Goal: Task Accomplishment & Management: Manage account settings

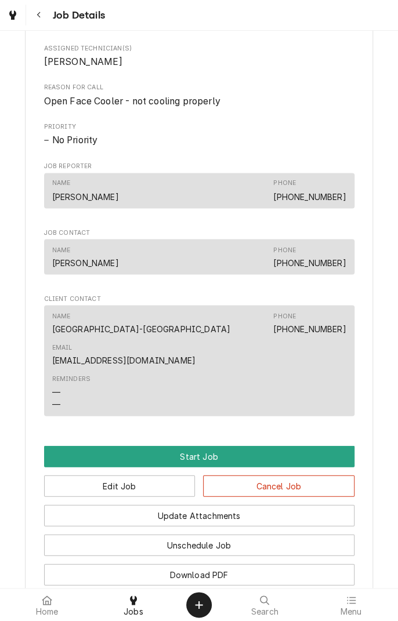
scroll to position [531, 0]
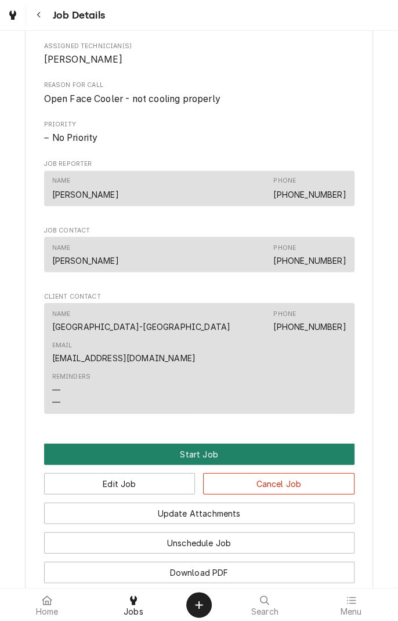
click at [201, 443] on button "Start Job" at bounding box center [199, 453] width 310 height 21
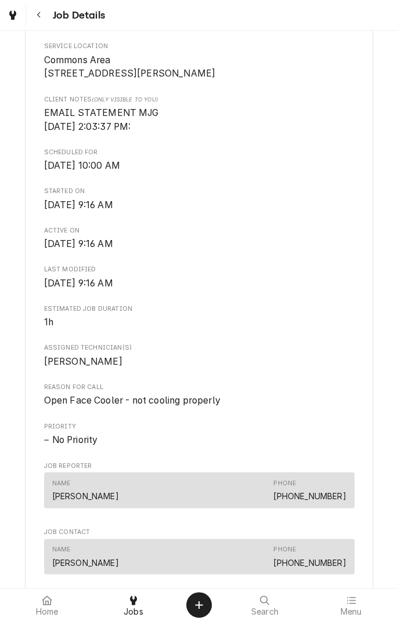
scroll to position [849, 0]
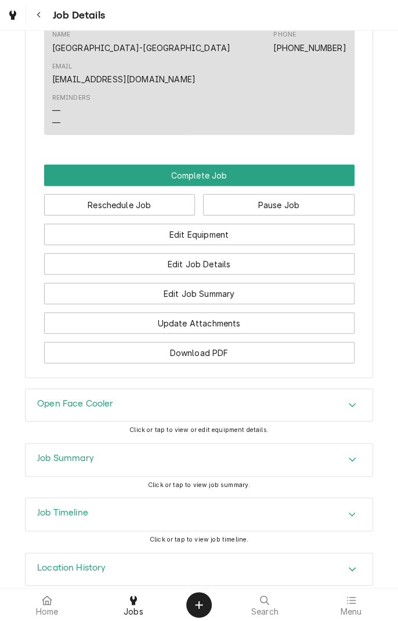
click at [265, 389] on div "Open Face Cooler" at bounding box center [199, 405] width 347 height 32
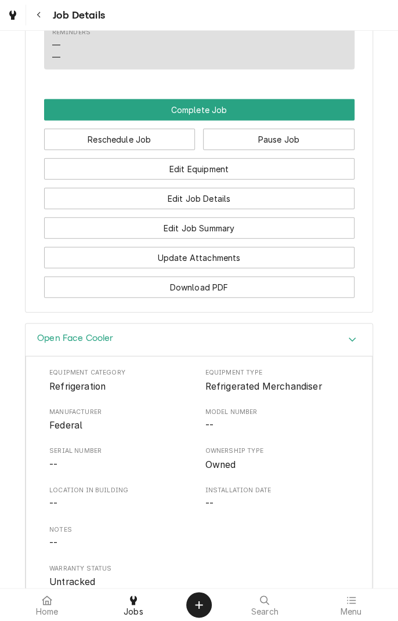
scroll to position [906, 0]
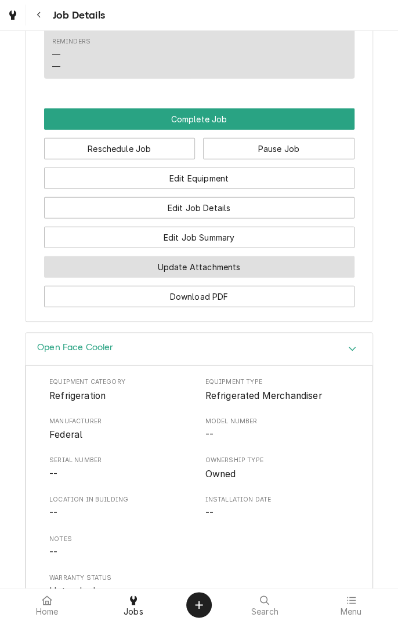
click at [295, 256] on button "Update Attachments" at bounding box center [199, 266] width 310 height 21
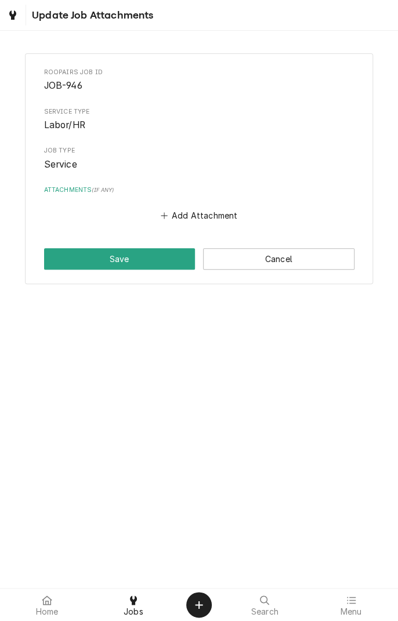
click at [193, 215] on button "Add Attachment" at bounding box center [198, 216] width 81 height 16
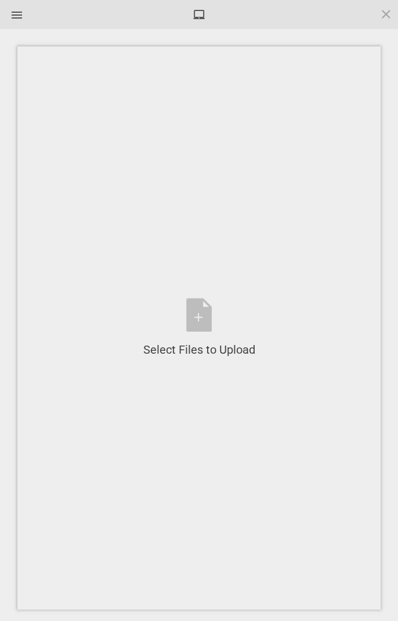
click at [210, 316] on div "Select Files to Upload or Drag and Drop, Copy and Paste Files" at bounding box center [199, 328] width 112 height 60
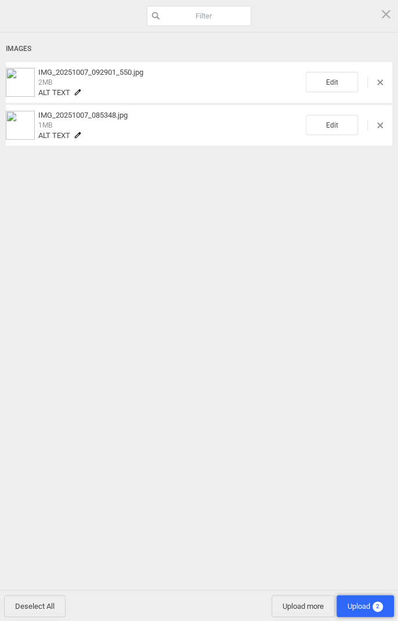
click at [363, 603] on span "Upload 2" at bounding box center [365, 606] width 35 height 9
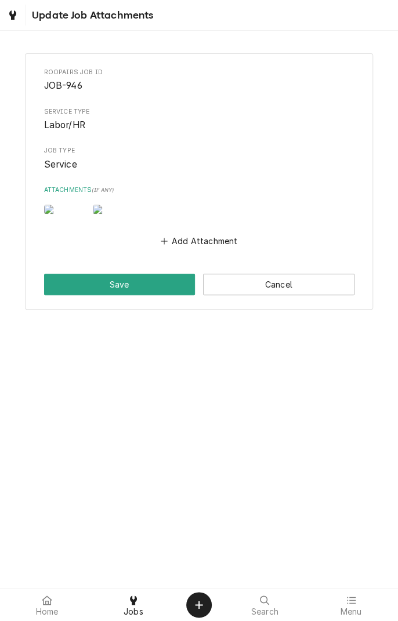
click at [144, 295] on button "Save" at bounding box center [119, 284] width 151 height 21
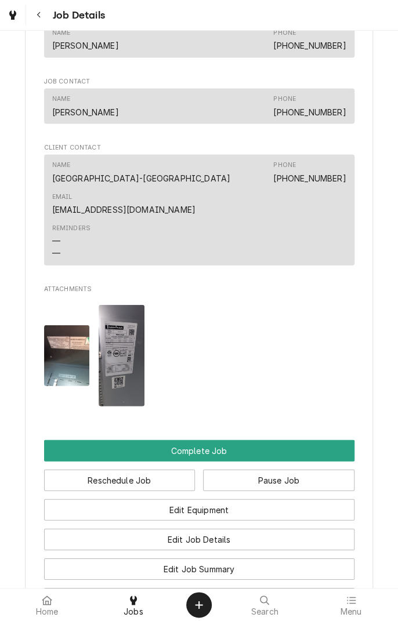
scroll to position [732, 0]
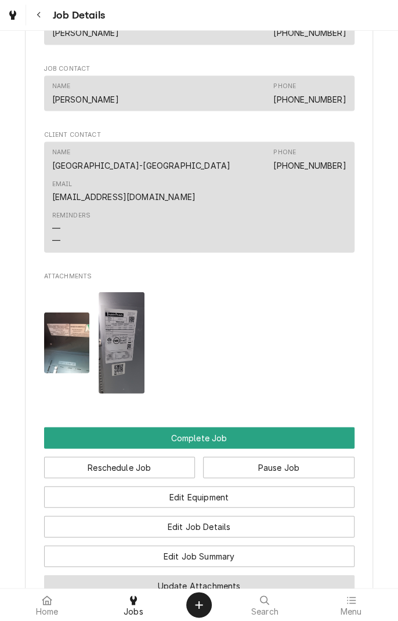
click at [233, 576] on button "Update Attachments" at bounding box center [199, 586] width 310 height 21
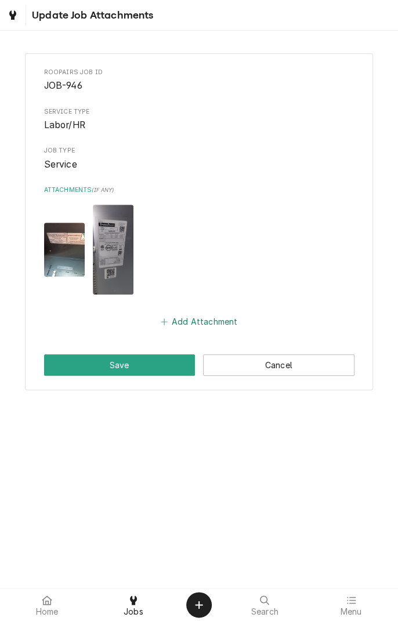
click at [216, 319] on button "Add Attachment" at bounding box center [198, 322] width 81 height 16
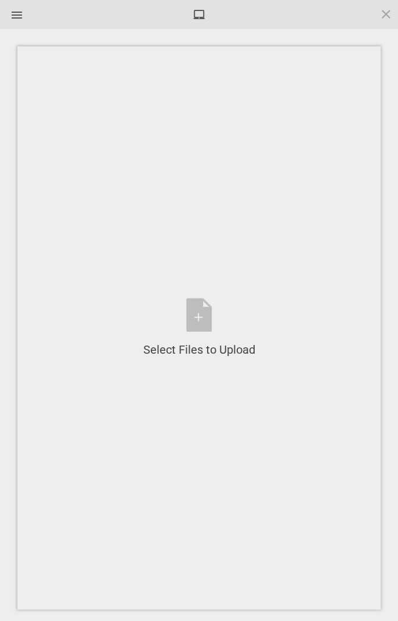
click at [201, 327] on div "Select Files to Upload or Drag and Drop, Copy and Paste Files" at bounding box center [199, 328] width 112 height 60
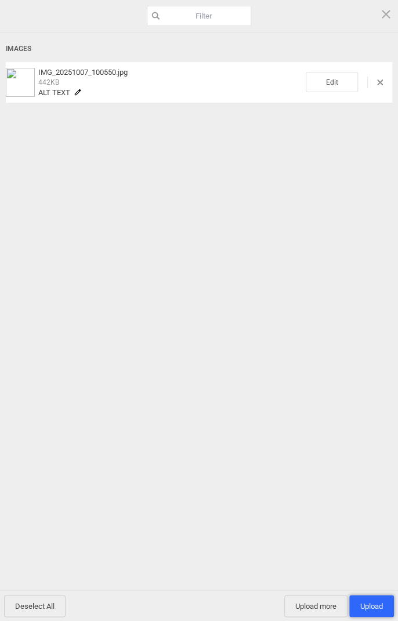
click at [369, 604] on span "Upload 1" at bounding box center [371, 606] width 23 height 9
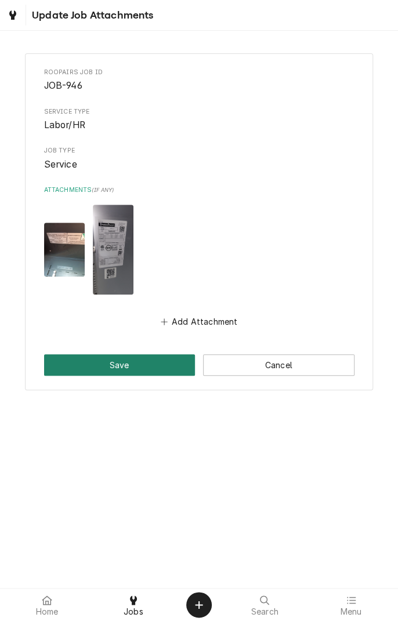
click at [147, 364] on button "Save" at bounding box center [119, 364] width 151 height 21
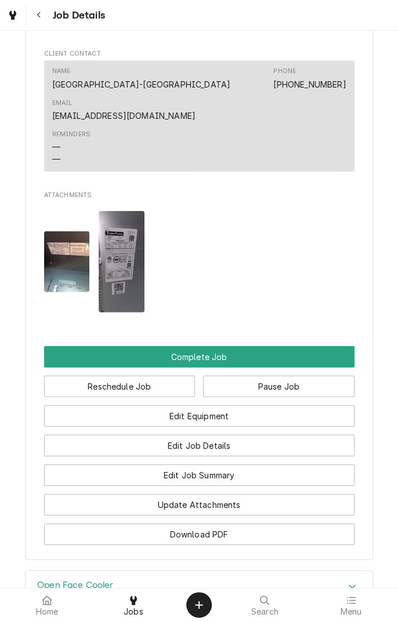
scroll to position [823, 0]
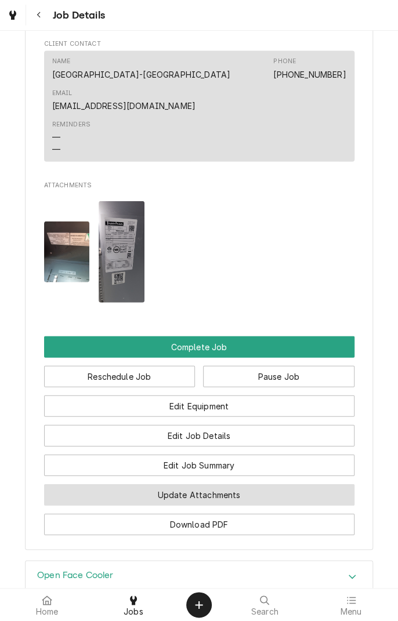
click at [246, 484] on button "Update Attachments" at bounding box center [199, 494] width 310 height 21
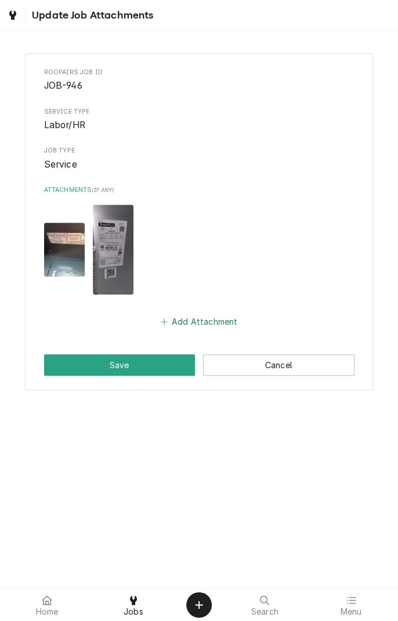
click at [216, 323] on button "Add Attachment" at bounding box center [198, 322] width 81 height 16
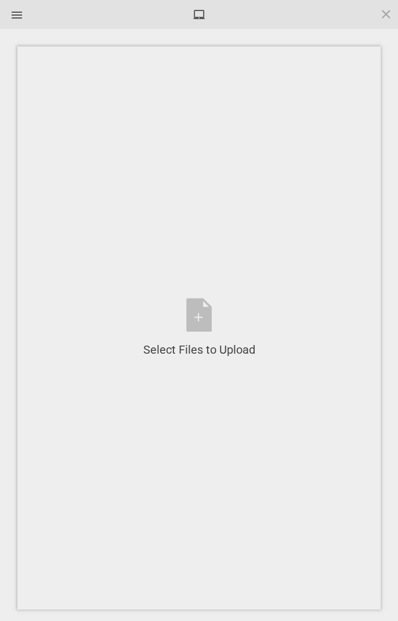
click at [196, 323] on div "Select Files to Upload or Drag and Drop, Copy and Paste Files" at bounding box center [199, 328] width 112 height 60
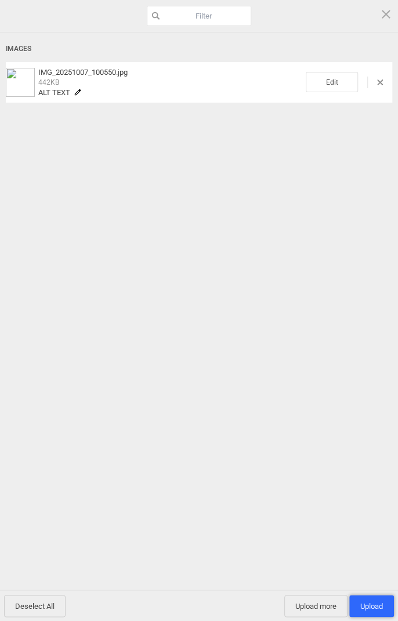
click at [375, 613] on span "Upload 1" at bounding box center [371, 606] width 45 height 22
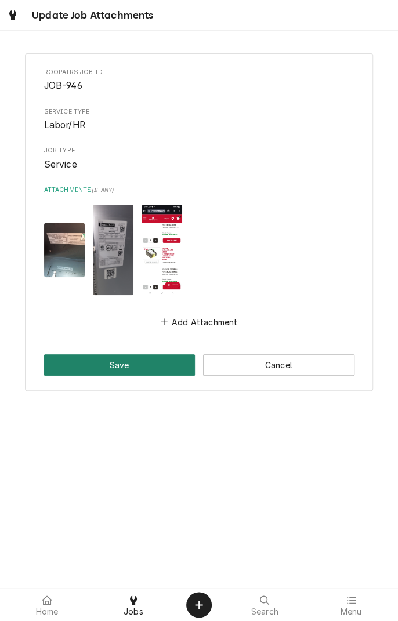
click at [138, 364] on button "Save" at bounding box center [119, 364] width 151 height 21
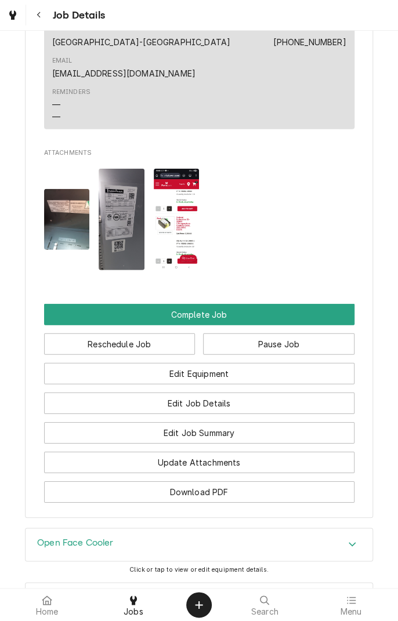
scroll to position [855, 0]
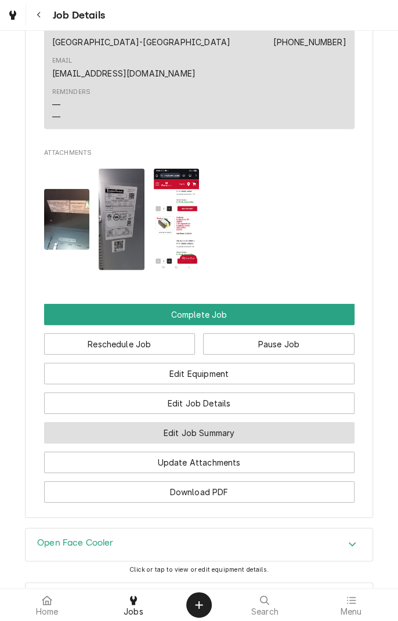
click at [266, 422] on button "Edit Job Summary" at bounding box center [199, 432] width 310 height 21
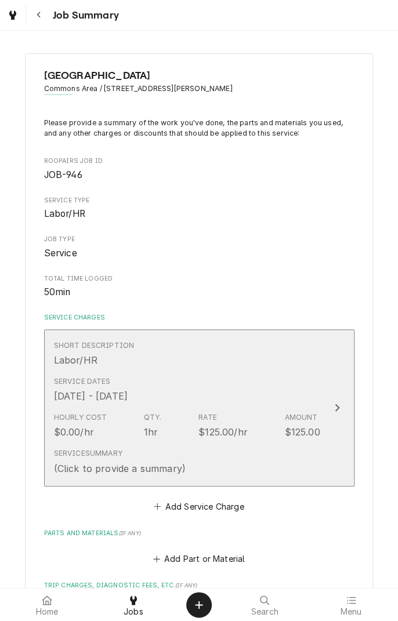
click at [325, 388] on button "Short Description Labor/HR Service Dates Oct 6, 2025 - Oct 7, 2025 Hourly Cost …" at bounding box center [199, 408] width 310 height 157
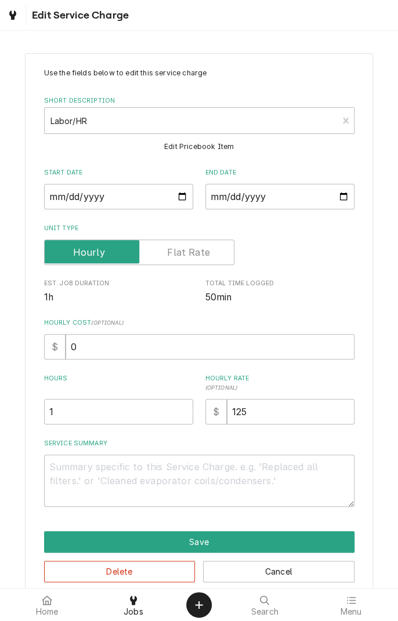
type textarea "x"
click at [13, 13] on icon "Dynamic Content Wrapper" at bounding box center [12, 14] width 7 height 9
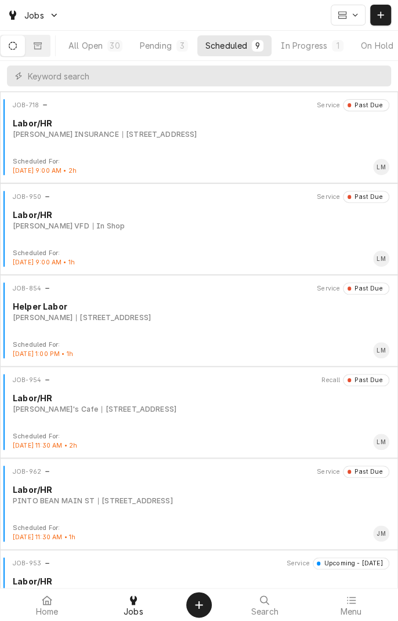
click at [387, 46] on div "On Hold" at bounding box center [377, 45] width 32 height 12
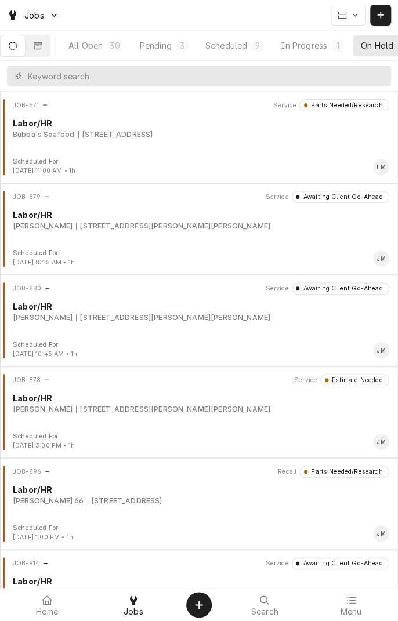
click at [311, 50] on div "In Progress" at bounding box center [304, 45] width 46 height 12
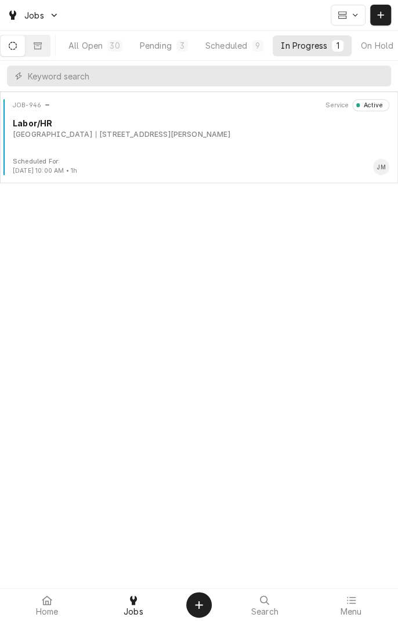
click at [219, 140] on div "JOB-946 Service Active Labor/HR UNIVERSITY OF HOUSTON-VICTORIA 3006 N Ben Wilso…" at bounding box center [199, 128] width 389 height 58
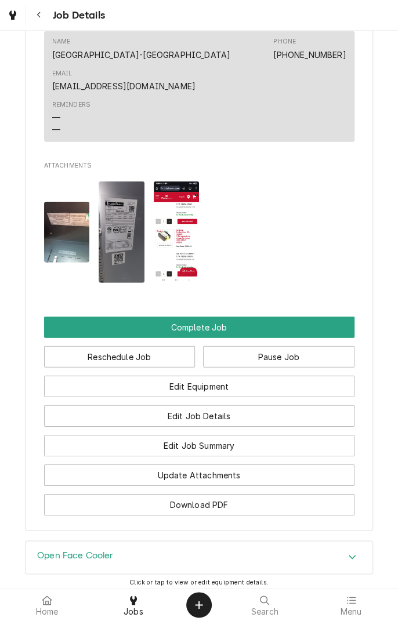
scroll to position [851, 0]
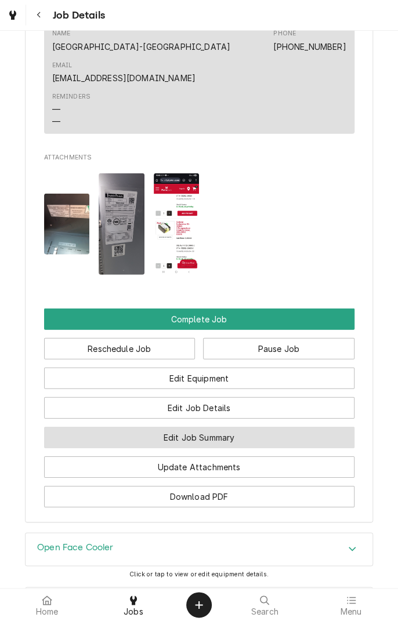
click at [251, 427] on button "Edit Job Summary" at bounding box center [199, 437] width 310 height 21
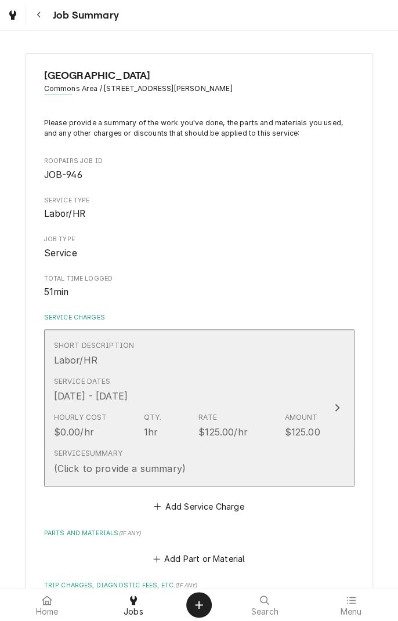
click at [249, 458] on div "Service Summary (Click to provide a summary)" at bounding box center [187, 462] width 266 height 36
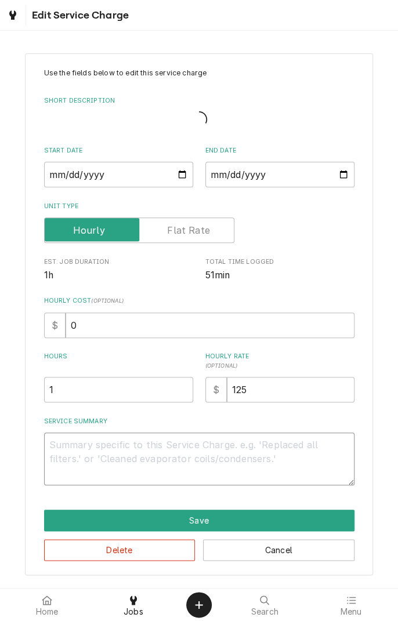
click at [249, 462] on textarea "Service Summary" at bounding box center [199, 459] width 310 height 52
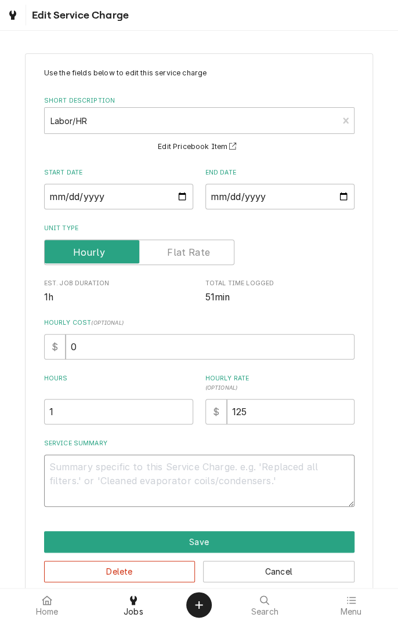
click at [216, 482] on textarea "Service Summary" at bounding box center [199, 481] width 310 height 52
type textarea "x"
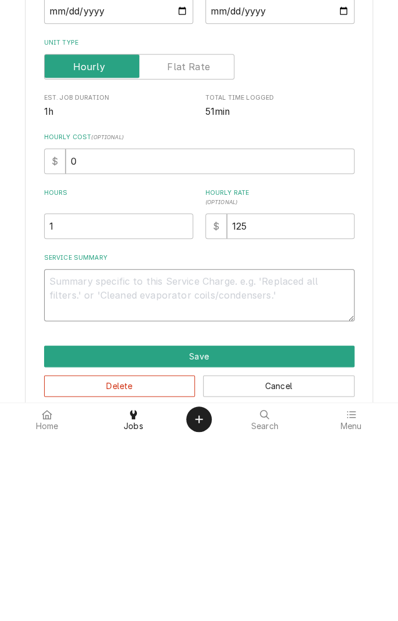
type textarea "1"
type textarea "x"
type textarea "10"
type textarea "x"
type textarea "10/"
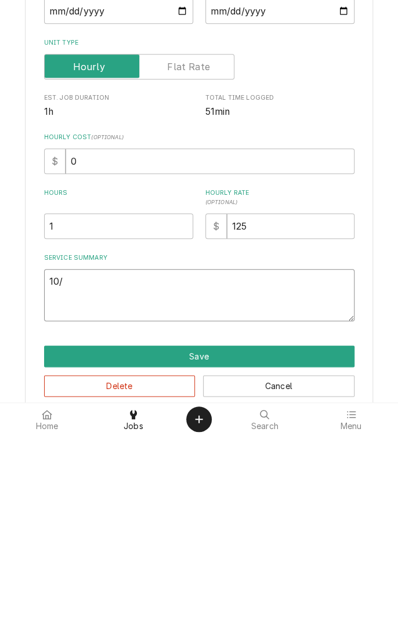
type textarea "x"
type textarea "10/7"
type textarea "x"
type textarea "10/7"
type textarea "x"
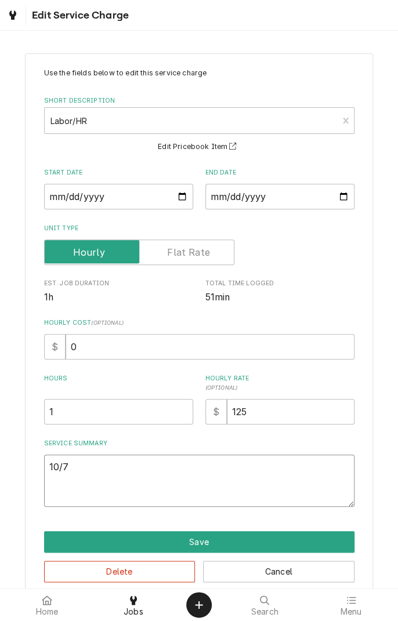
scroll to position [19, 0]
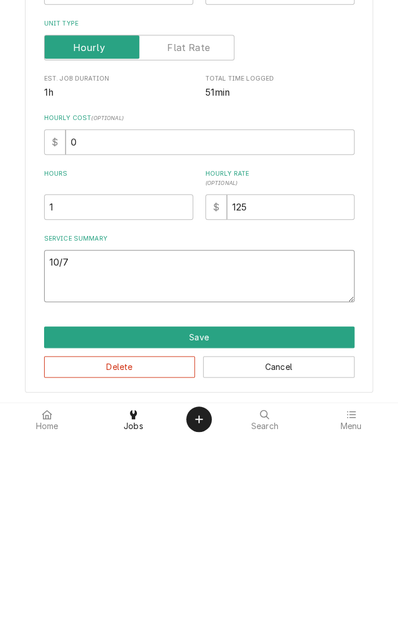
type textarea "10/7"
type textarea "x"
type textarea "10/"
type textarea "x"
type textarea "10"
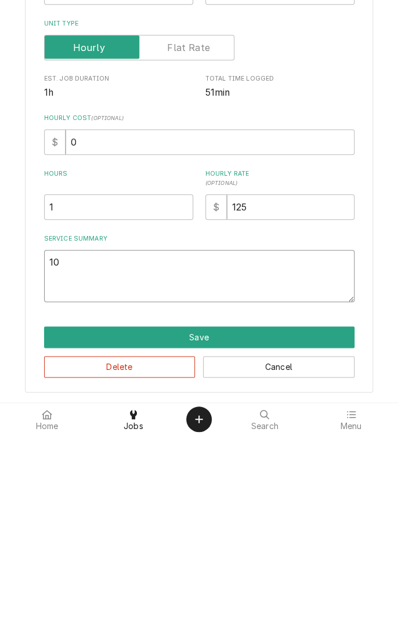
type textarea "x"
type textarea "1"
type textarea "x"
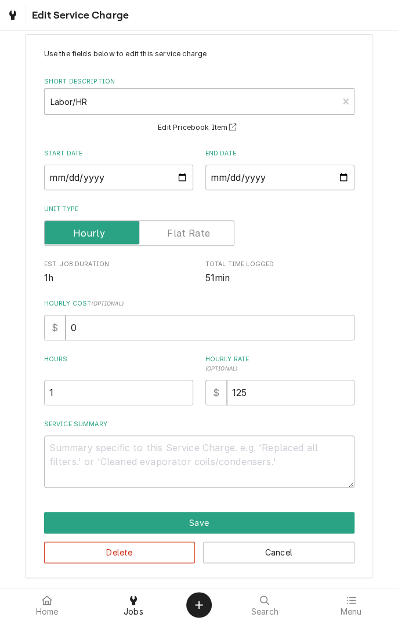
click at [17, 7] on div "Dynamic Content Wrapper" at bounding box center [13, 15] width 16 height 16
type textarea "x"
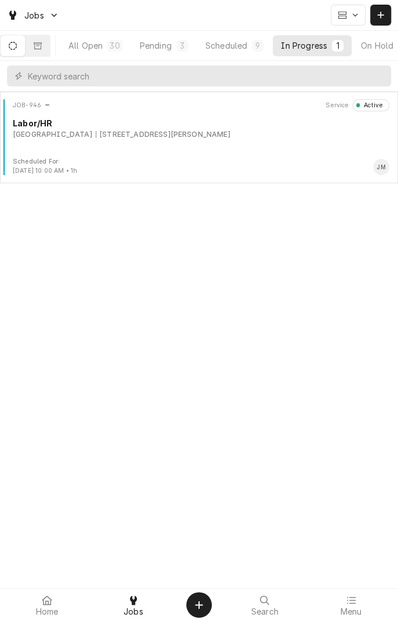
scroll to position [0, 110]
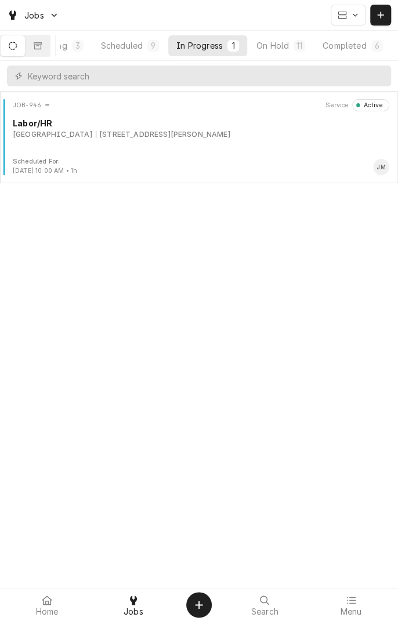
click at [366, 47] on div "Completed" at bounding box center [345, 45] width 44 height 12
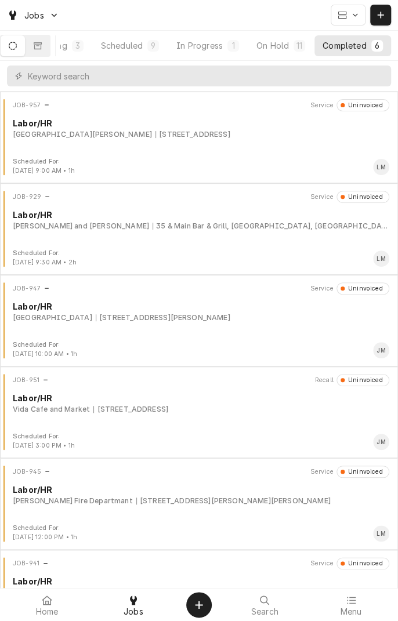
click at [230, 319] on div "[STREET_ADDRESS][PERSON_NAME]" at bounding box center [163, 318] width 135 height 10
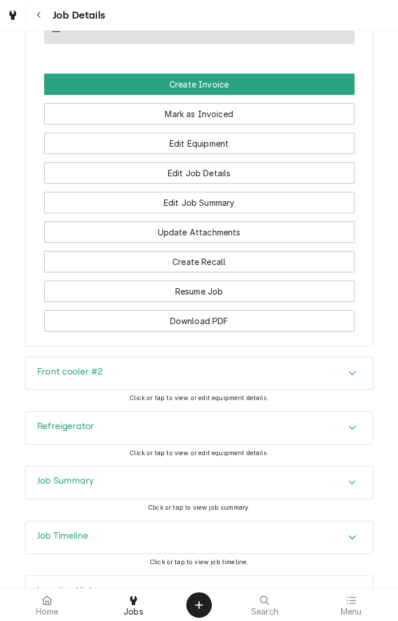
scroll to position [963, 0]
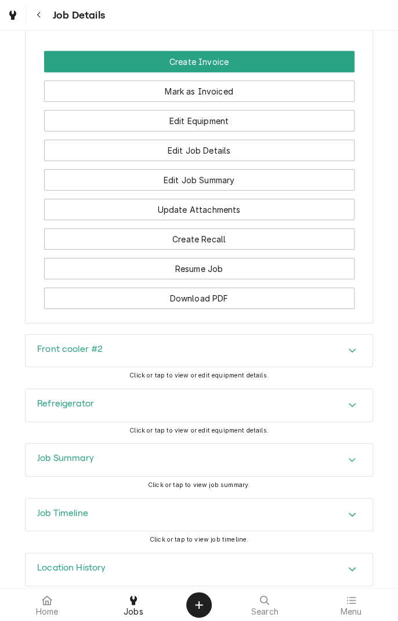
click at [19, 15] on div "Dynamic Content Wrapper" at bounding box center [13, 15] width 16 height 16
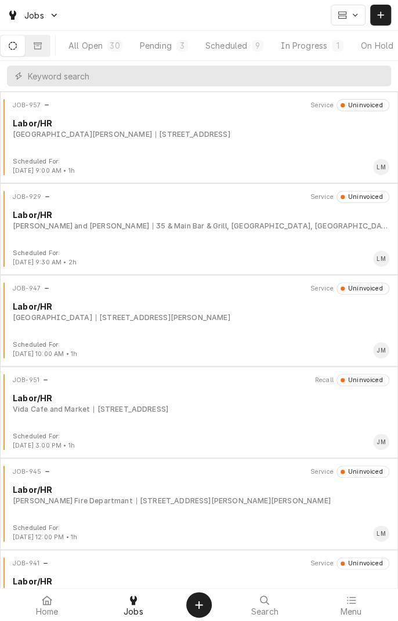
click at [311, 47] on div "In Progress" at bounding box center [304, 45] width 46 height 12
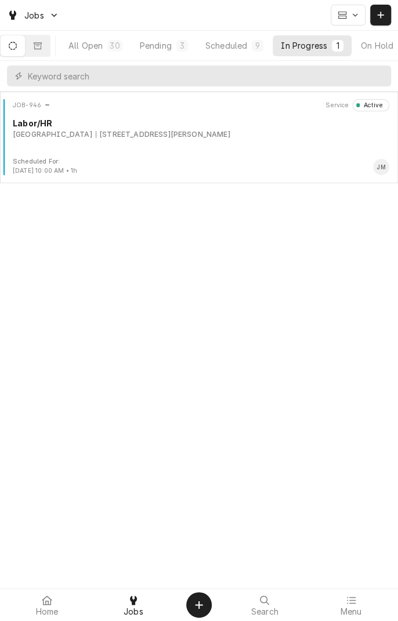
click at [221, 138] on div "[STREET_ADDRESS][PERSON_NAME]" at bounding box center [163, 134] width 135 height 10
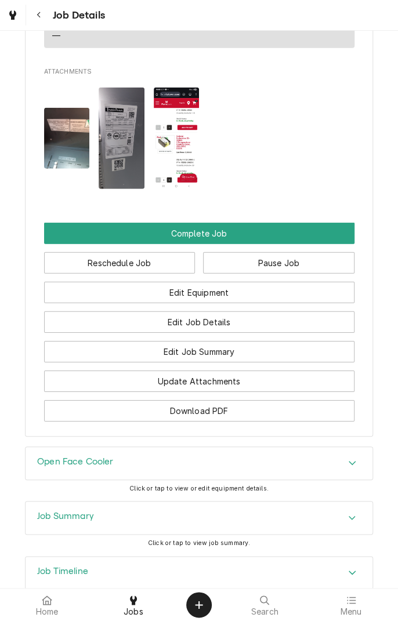
scroll to position [994, 0]
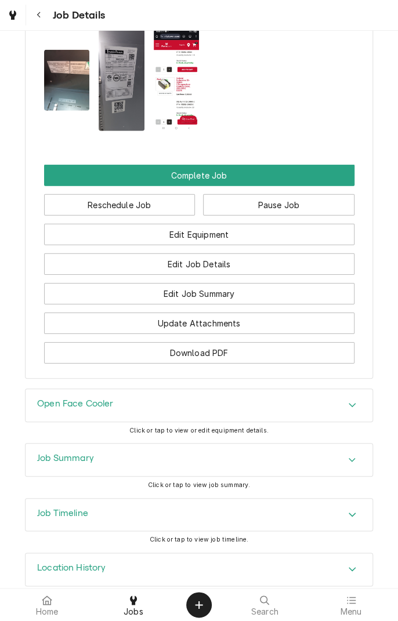
click at [353, 400] on icon "Accordion Header" at bounding box center [352, 404] width 8 height 9
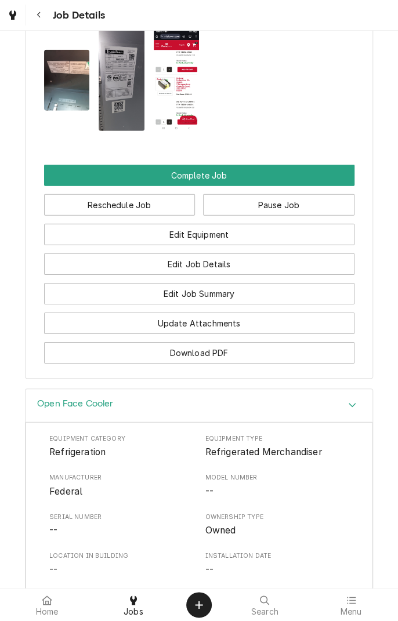
click at [68, 70] on img "Attachments" at bounding box center [67, 80] width 46 height 61
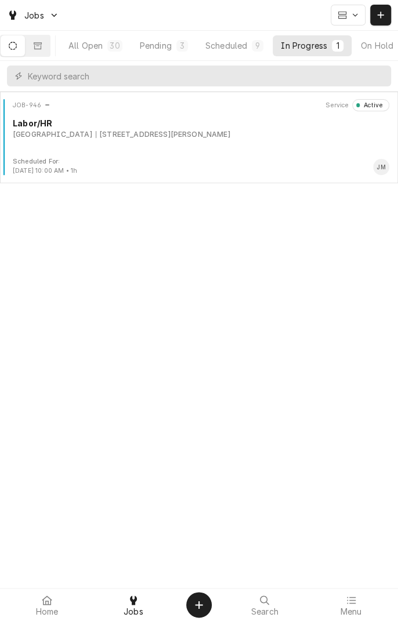
click at [237, 152] on div "JOB-946 Service Active Labor/[GEOGRAPHIC_DATA] [STREET_ADDRESS][PERSON_NAME]" at bounding box center [199, 128] width 389 height 58
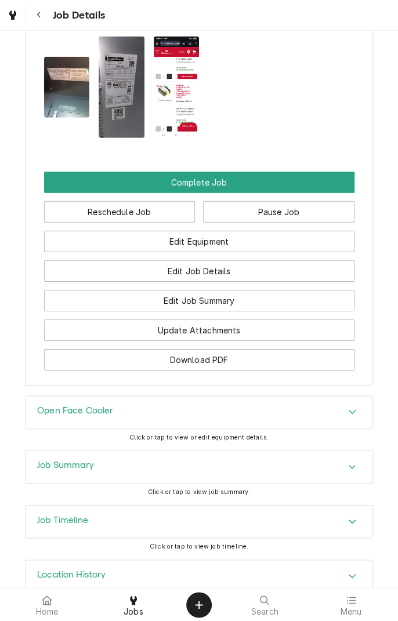
scroll to position [994, 0]
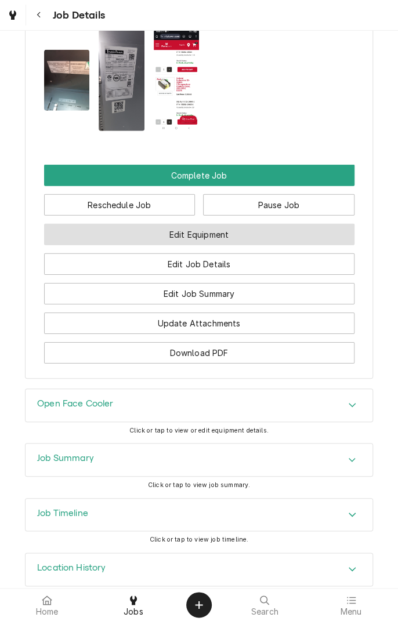
click at [247, 226] on button "Edit Equipment" at bounding box center [199, 234] width 310 height 21
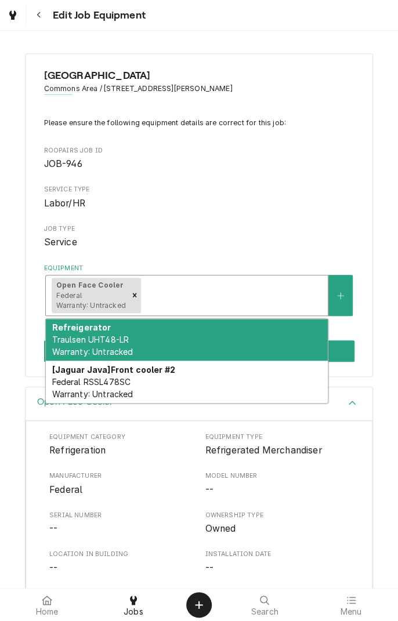
click at [222, 385] on div "[Jaguar Java] Front cooler #2 Federal RSSL478SC Warranty: Untracked" at bounding box center [187, 382] width 282 height 42
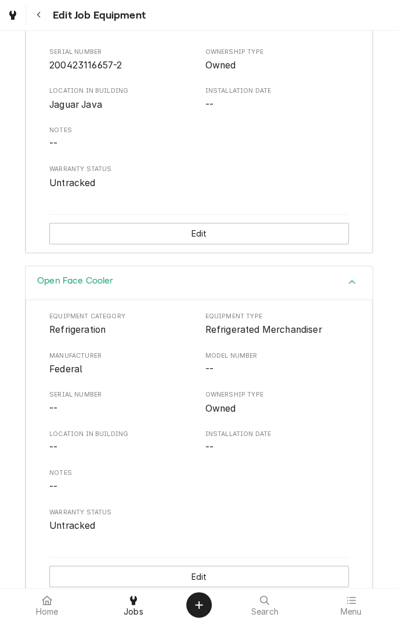
scroll to position [480, 0]
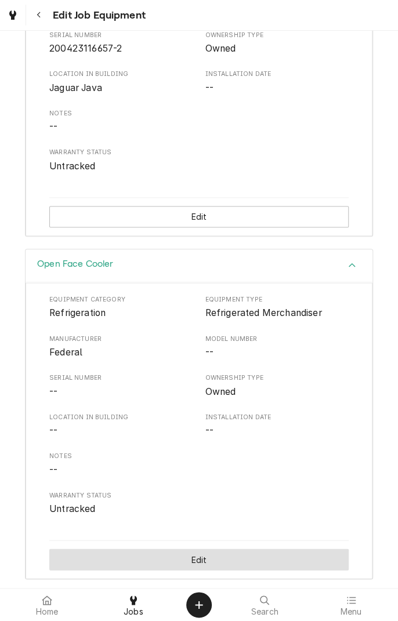
click at [233, 562] on button "Edit" at bounding box center [198, 559] width 299 height 21
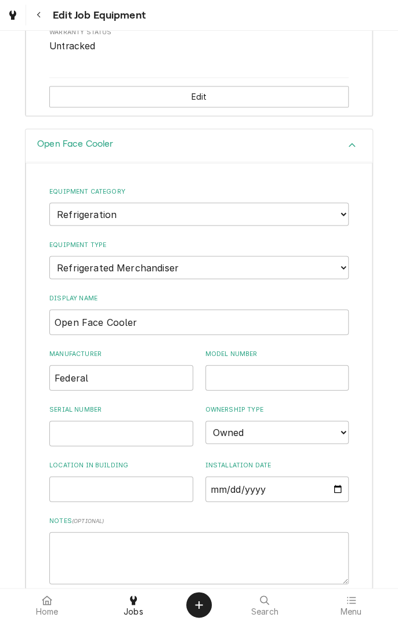
scroll to position [595, 0]
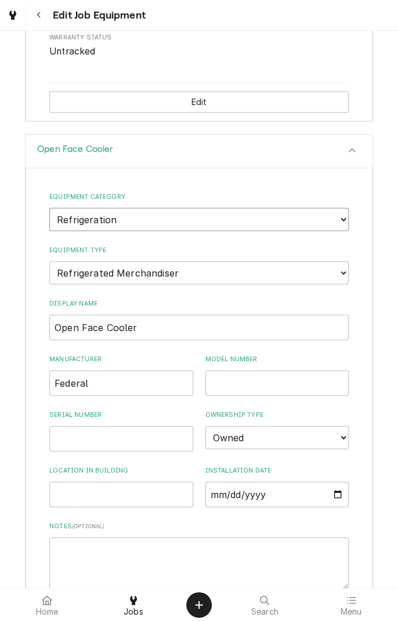
click at [234, 219] on select "Choose equipment category... Cooking Equipment Fryers Ice Machines Ovens and Ra…" at bounding box center [198, 219] width 299 height 23
select select "Equipment Category"
click at [49, 208] on select "Choose equipment category... Cooking Equipment Fryers Ice Machines Ovens and Ra…" at bounding box center [198, 219] width 299 height 23
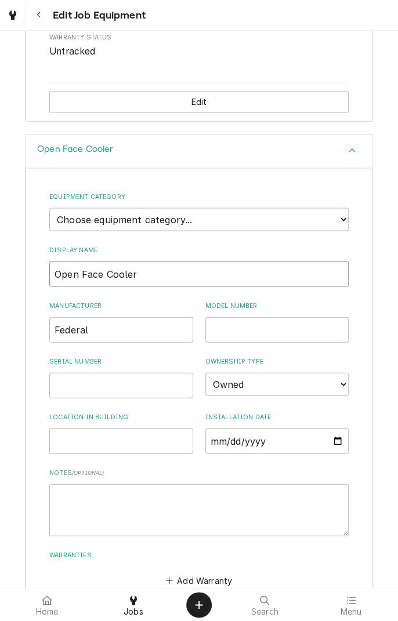
click at [216, 274] on input "Open Face Cooler" at bounding box center [198, 274] width 299 height 26
type input "O"
click at [154, 321] on input "Federal" at bounding box center [121, 330] width 144 height 26
type input "F"
click at [291, 378] on select "Choose ownsership type... Unknown Owned Leased Rented" at bounding box center [277, 383] width 144 height 23
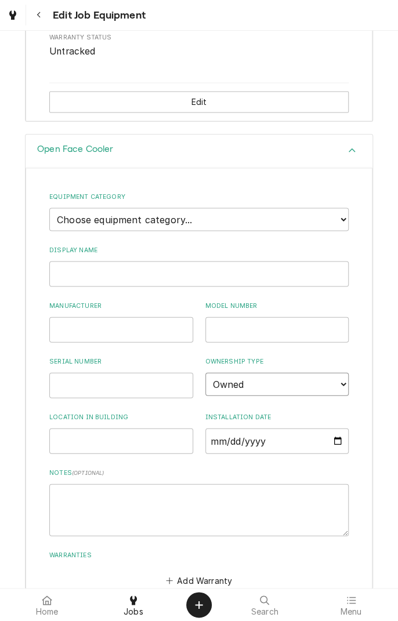
select select "Ownership Type"
click at [205, 372] on select "Choose ownsership type... Unknown Owned Leased Rented" at bounding box center [277, 383] width 144 height 23
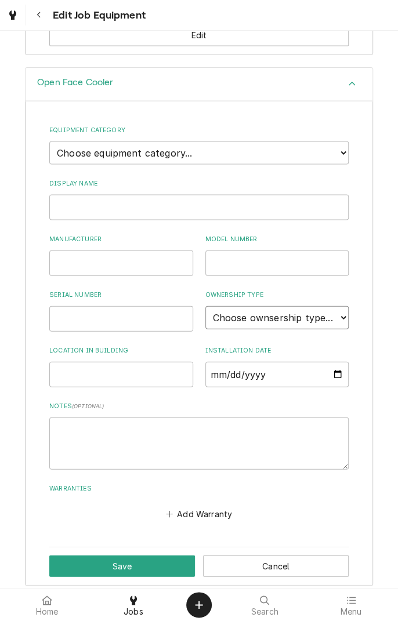
scroll to position [668, 0]
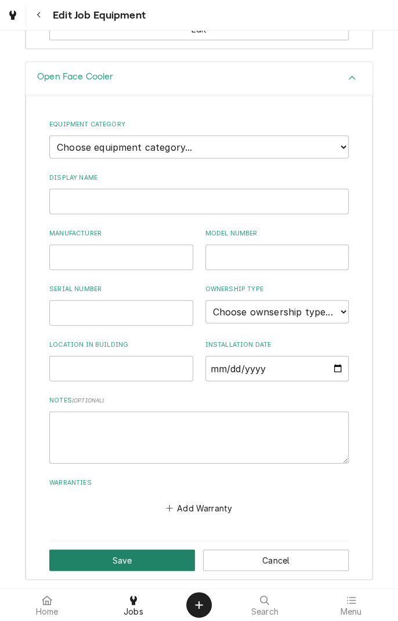
click at [135, 553] on button "Save" at bounding box center [122, 559] width 146 height 21
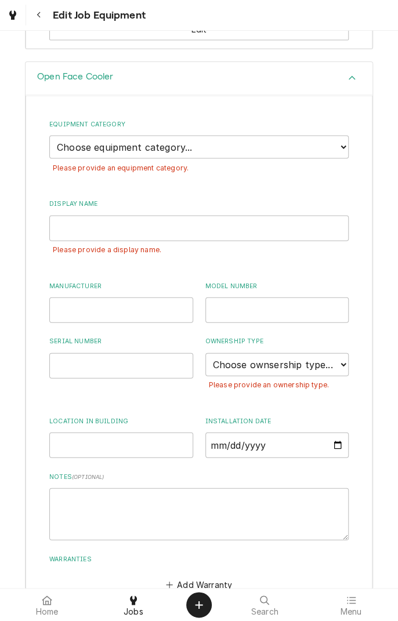
scroll to position [744, 0]
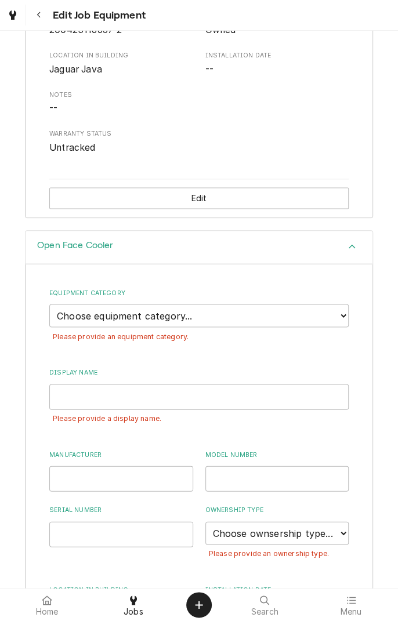
click at [354, 248] on icon "Accordion Header" at bounding box center [352, 247] width 8 height 9
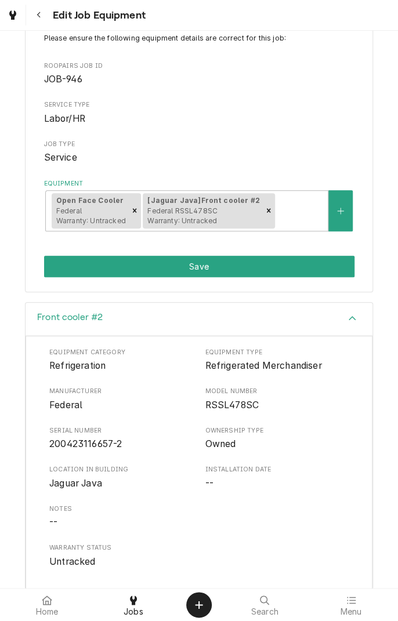
scroll to position [82, 0]
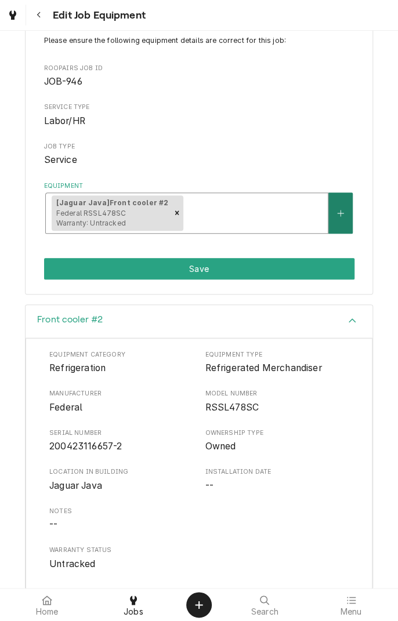
click at [338, 214] on icon "Create New Equipment" at bounding box center [340, 213] width 7 height 8
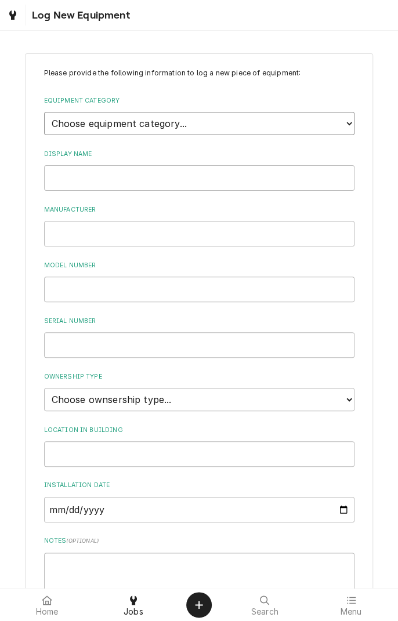
click at [293, 125] on select "Choose equipment category... Cooking Equipment Fryers Ice Machines Ovens and Ra…" at bounding box center [199, 123] width 310 height 23
select select "8"
click at [44, 112] on select "Choose equipment category... Cooking Equipment Fryers Ice Machines Ovens and Ra…" at bounding box center [199, 123] width 310 height 23
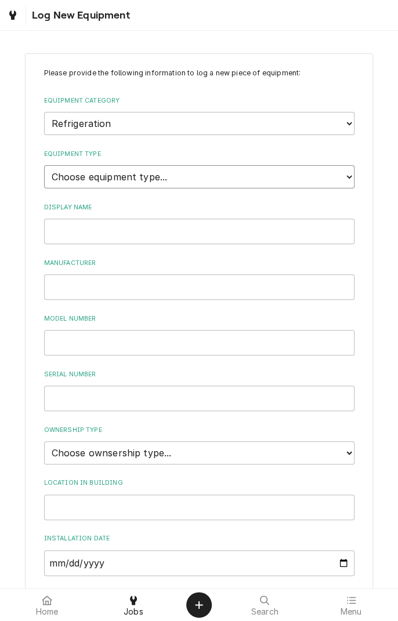
click at [238, 178] on select "Choose equipment type... Bar Refrigeration Blast Chiller Chef Base Freezer Chef…" at bounding box center [199, 176] width 310 height 23
select select "74"
click at [44, 165] on select "Choose equipment type... Bar Refrigeration Blast Chiller Chef Base Freezer Chef…" at bounding box center [199, 176] width 310 height 23
click at [279, 122] on select "Choose equipment category... Cooking Equipment Fryers Ice Machines Ovens and Ra…" at bounding box center [199, 123] width 310 height 23
click at [352, 126] on select "Choose equipment category... Cooking Equipment Fryers Ice Machines Ovens and Ra…" at bounding box center [199, 123] width 310 height 23
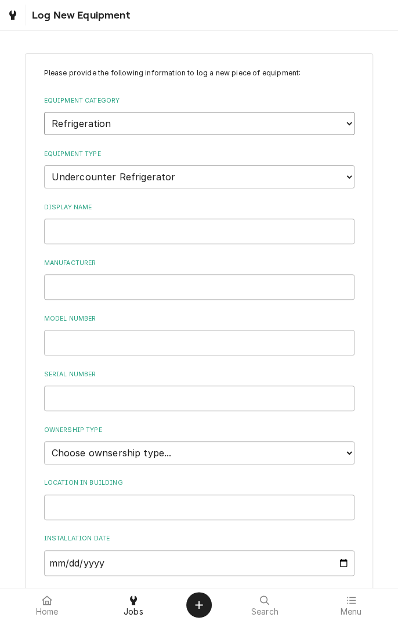
click at [339, 128] on select "Choose equipment category... Cooking Equipment Fryers Ice Machines Ovens and Ra…" at bounding box center [199, 123] width 310 height 23
click at [335, 56] on div "Please provide the following information to log a new piece of equipment: Equip…" at bounding box center [199, 412] width 348 height 718
click at [251, 233] on input "Display Name" at bounding box center [199, 232] width 310 height 26
type input "Kitchen"
click at [220, 282] on input "Manufacturer" at bounding box center [199, 287] width 310 height 26
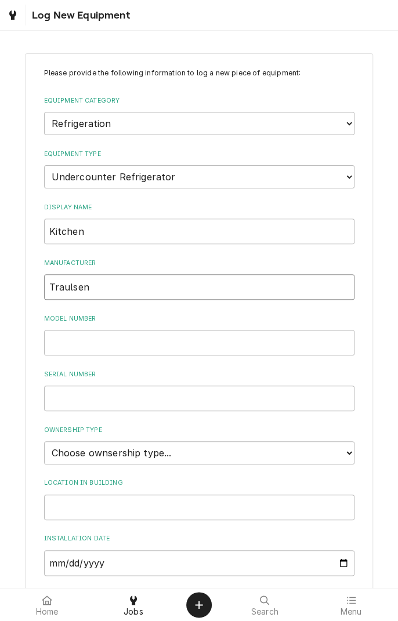
type input "Traulsen"
click at [219, 341] on input "Model Number" at bounding box center [199, 343] width 310 height 26
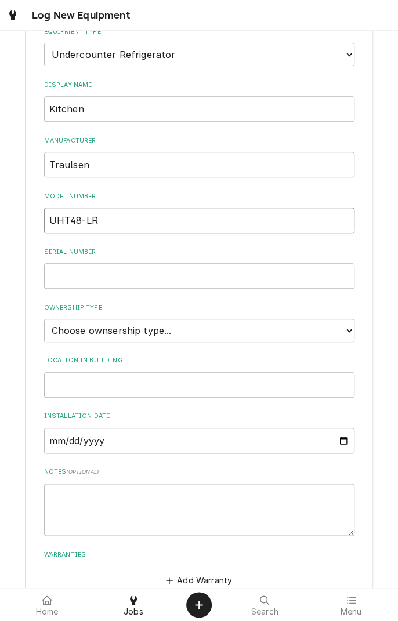
scroll to position [126, 0]
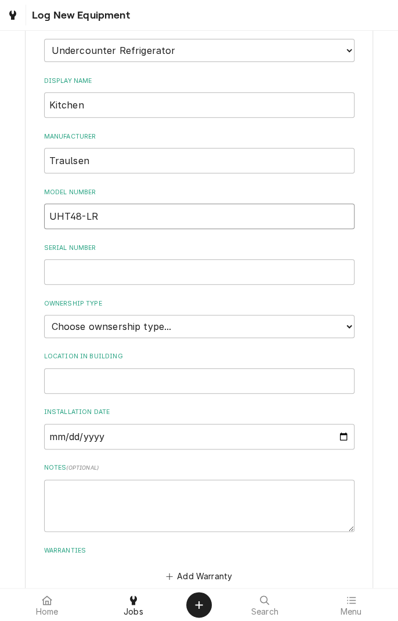
type input "UHT48-LR"
click at [220, 273] on input "Serial Number" at bounding box center [199, 272] width 310 height 26
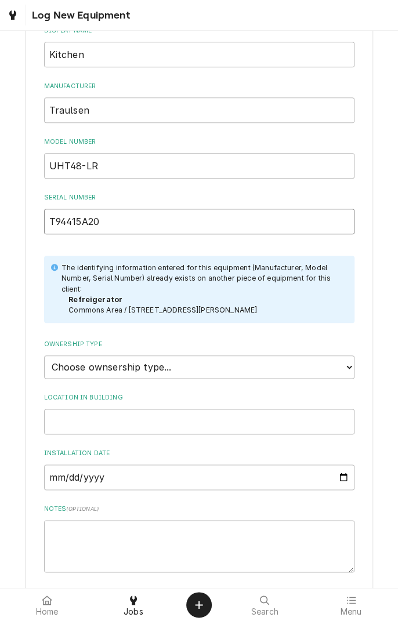
scroll to position [177, 0]
type input "T94415A20"
click at [225, 289] on p "The identifying information entered for this equipment (Manufacturer, Model Num…" at bounding box center [201, 279] width 281 height 32
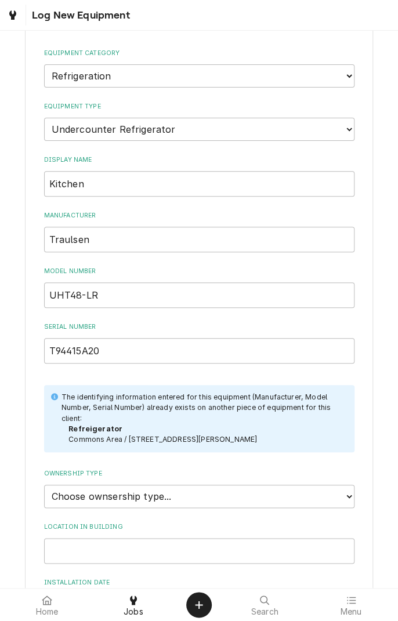
scroll to position [57, 0]
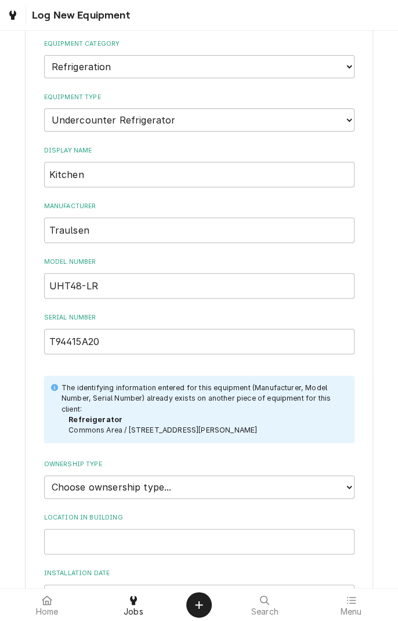
click at [233, 436] on div "The identifying information entered for this equipment (Manufacturer, Model Num…" at bounding box center [199, 409] width 310 height 67
click at [231, 433] on li "Refreigerator Commons Area / 3006 N Ben Wilson St, Victoria, TX 77901" at bounding box center [205, 425] width 274 height 21
click at [230, 429] on li "Refreigerator Commons Area / 3006 N Ben Wilson St, Victoria, TX 77901" at bounding box center [205, 425] width 274 height 21
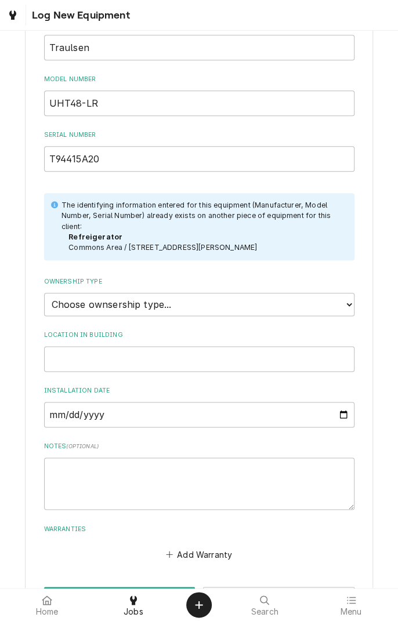
scroll to position [282, 0]
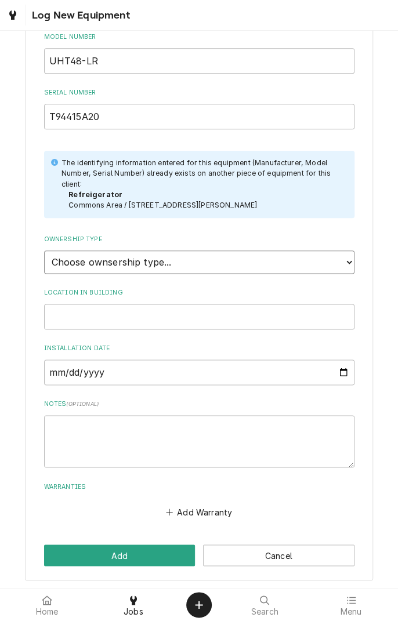
click at [346, 263] on select "Choose ownsership type... Unknown Owned Leased Rented" at bounding box center [199, 262] width 310 height 23
select select "1"
click at [44, 251] on select "Choose ownsership type... Unknown Owned Leased Rented" at bounding box center [199, 262] width 310 height 23
click at [252, 311] on input "Location in Building" at bounding box center [199, 317] width 310 height 26
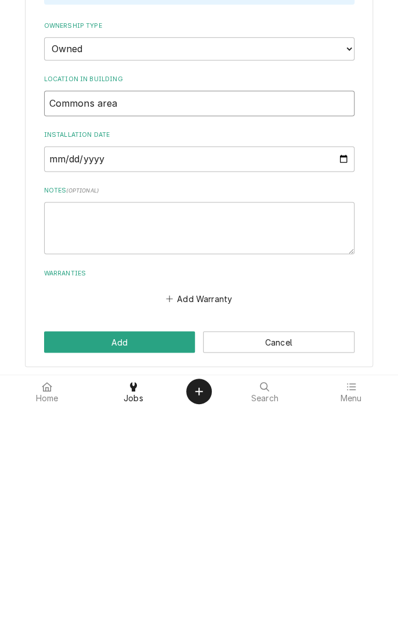
type input "Commons area"
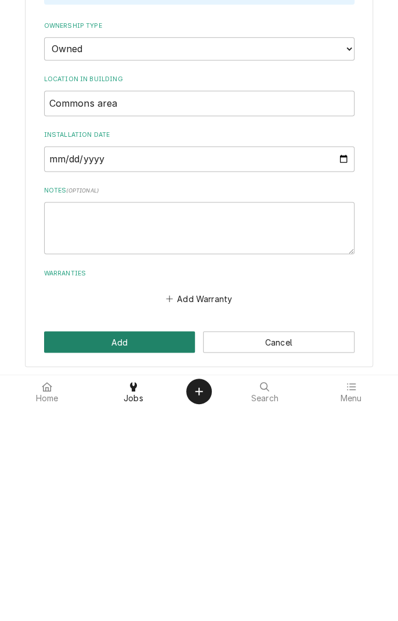
click at [150, 551] on button "Add" at bounding box center [119, 555] width 151 height 21
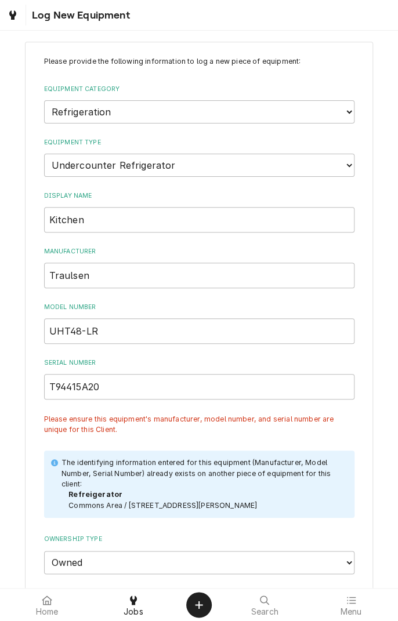
scroll to position [0, 0]
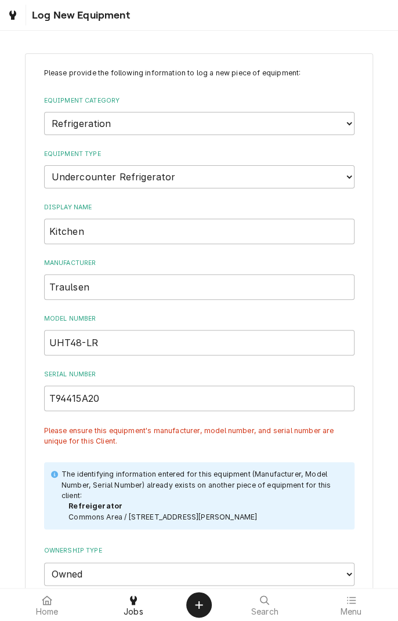
click at [17, 12] on div "Dynamic Content Wrapper" at bounding box center [13, 15] width 12 height 14
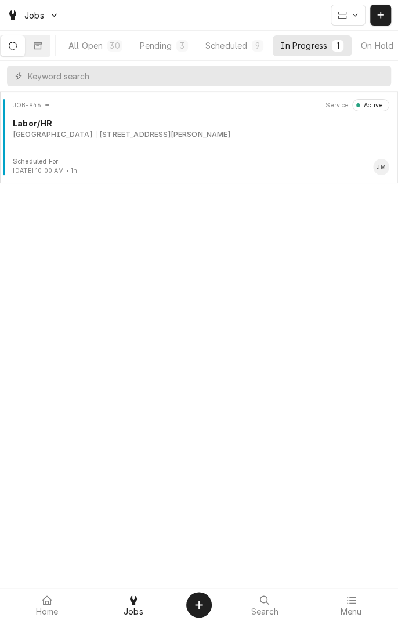
click at [183, 118] on div "Labor/HR" at bounding box center [201, 123] width 377 height 12
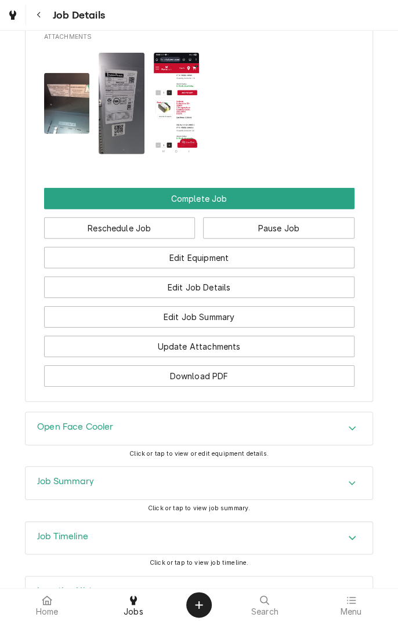
scroll to position [994, 0]
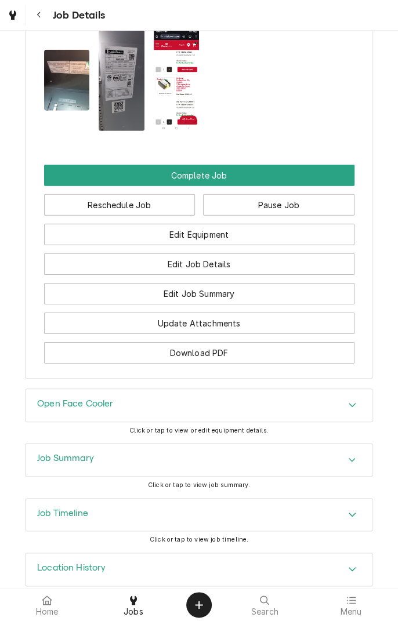
click at [288, 390] on div "Open Face Cooler" at bounding box center [199, 405] width 347 height 32
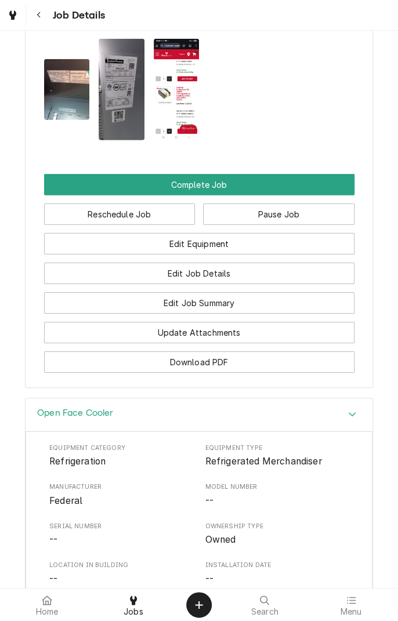
scroll to position [977, 0]
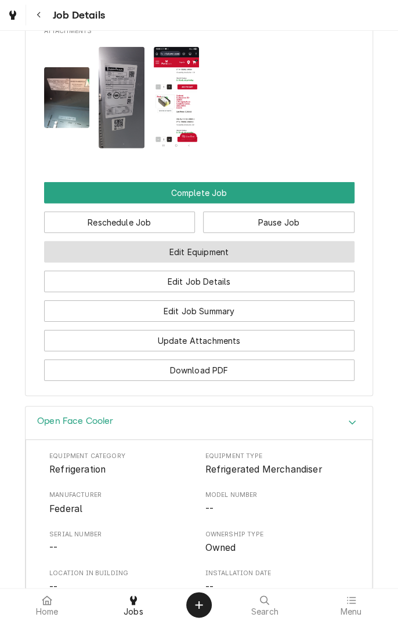
click at [237, 241] on button "Edit Equipment" at bounding box center [199, 251] width 310 height 21
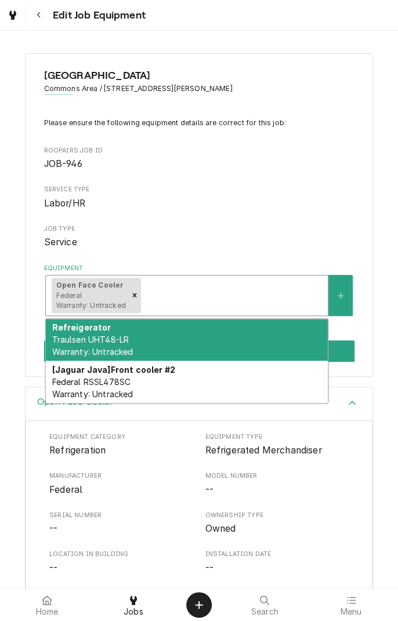
click at [250, 342] on div "Refreigerator Traulsen UHT48-LR Warranty: Untracked" at bounding box center [187, 340] width 282 height 42
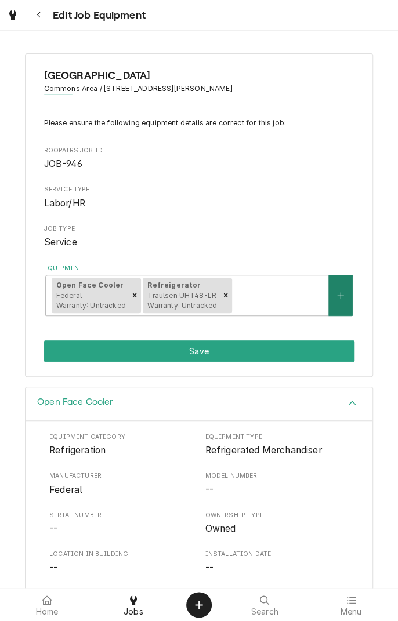
click at [342, 294] on icon "Create New Equipment" at bounding box center [340, 296] width 7 height 8
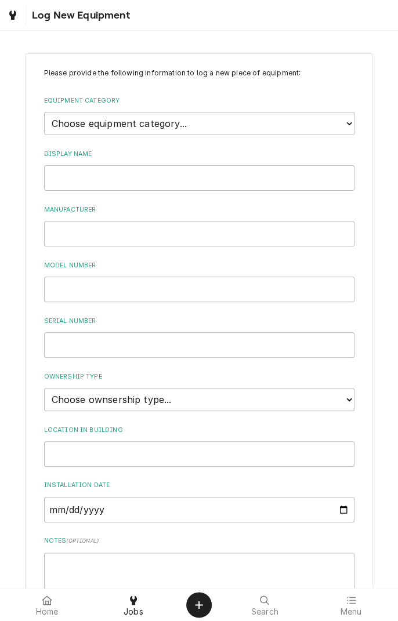
click at [256, 24] on div "Log New Equipment" at bounding box center [199, 15] width 398 height 30
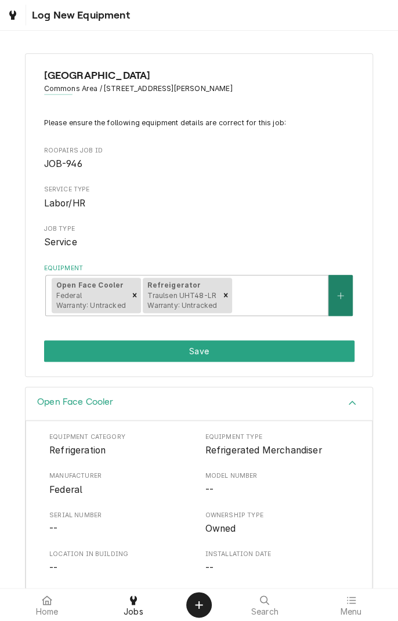
click at [339, 295] on icon "Create New Equipment" at bounding box center [340, 296] width 7 height 8
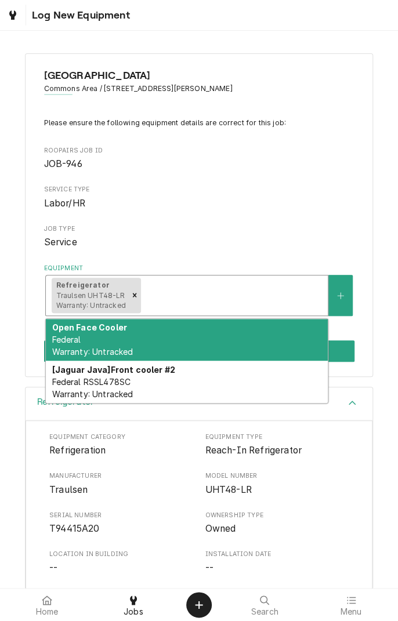
click at [210, 385] on div "[Jaguar Java] Front cooler #2 Federal RSSL478SC Warranty: Untracked" at bounding box center [187, 382] width 282 height 42
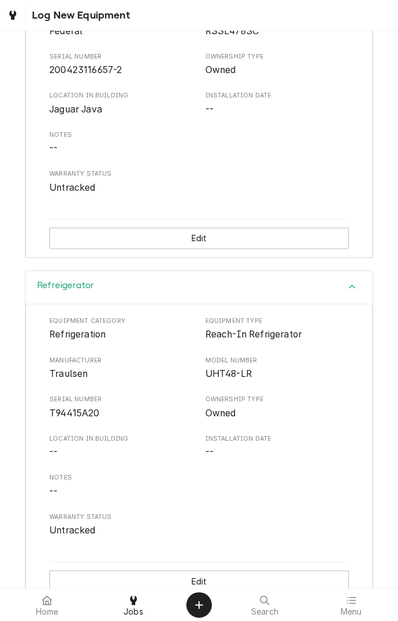
scroll to position [480, 0]
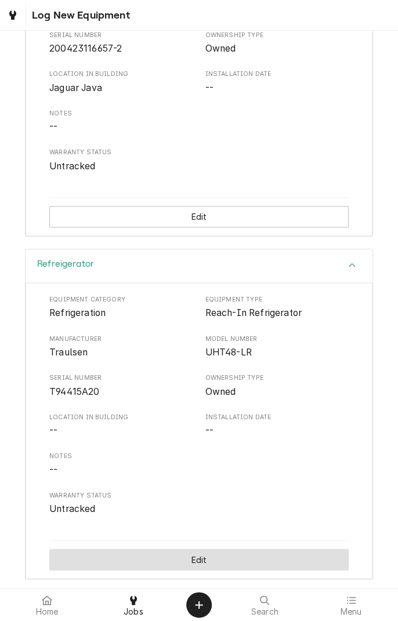
click at [278, 554] on button "Edit" at bounding box center [198, 559] width 299 height 21
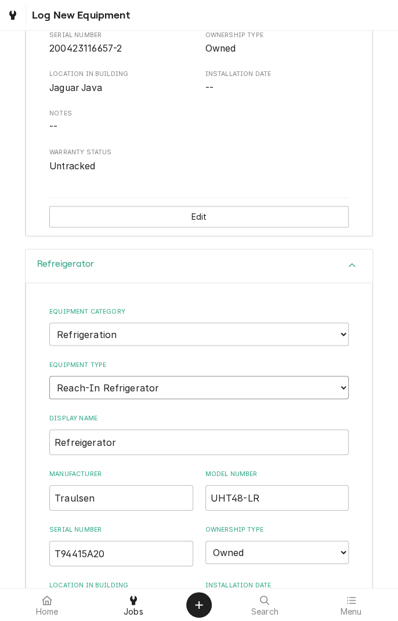
click at [263, 385] on select "Choose equipment type... Bar Refrigeration Blast Chiller Chef Base Freezer Chef…" at bounding box center [198, 387] width 299 height 23
select select "72"
click at [49, 376] on select "Choose equipment type... Bar Refrigeration Blast Chiller Chef Base Freezer Chef…" at bounding box center [198, 387] width 299 height 23
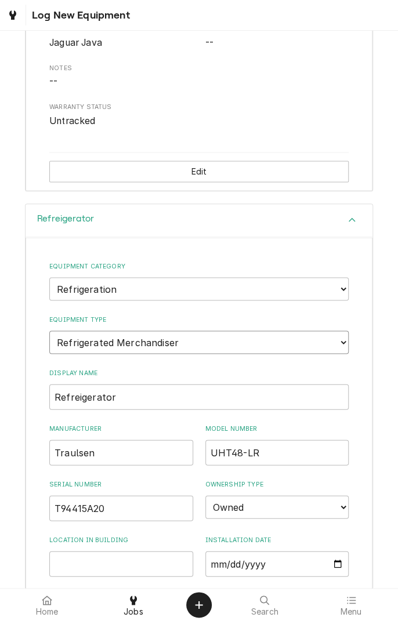
scroll to position [527, 0]
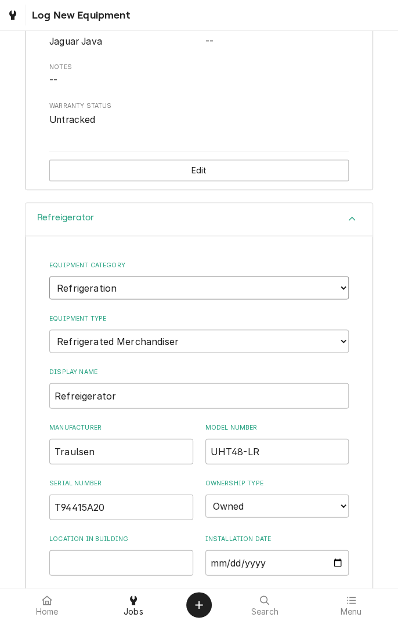
click at [338, 282] on select "Choose equipment category... Cooking Equipment Fryers Ice Machines Ovens and Ra…" at bounding box center [198, 287] width 299 height 23
click at [49, 276] on select "Choose equipment category... Cooking Equipment Fryers Ice Machines Ovens and Ra…" at bounding box center [198, 287] width 299 height 23
click at [262, 392] on input "Refreigerator" at bounding box center [198, 396] width 299 height 26
type input "R"
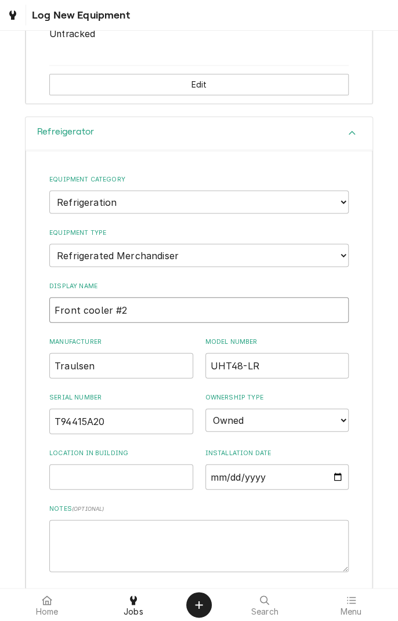
scroll to position [721, 0]
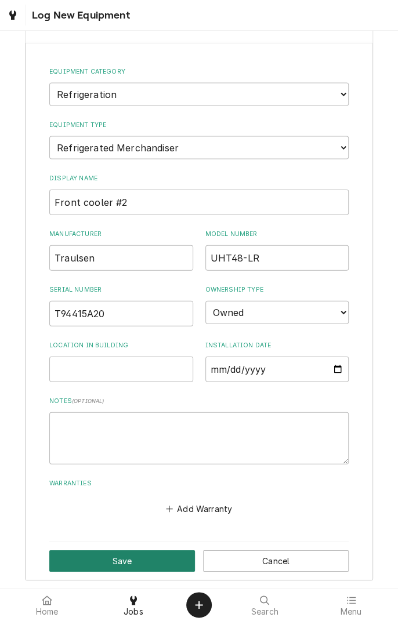
click at [147, 564] on button "Save" at bounding box center [122, 560] width 146 height 21
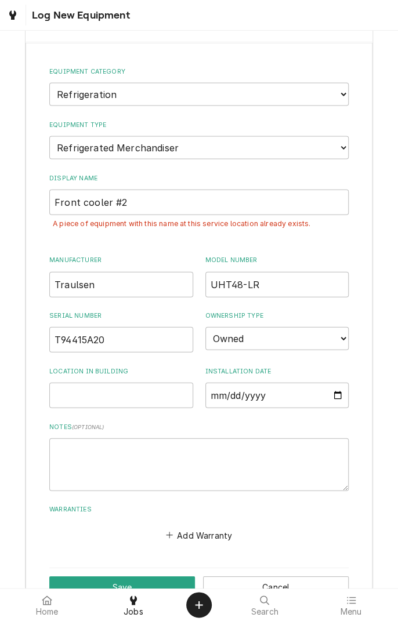
scroll to position [723, 0]
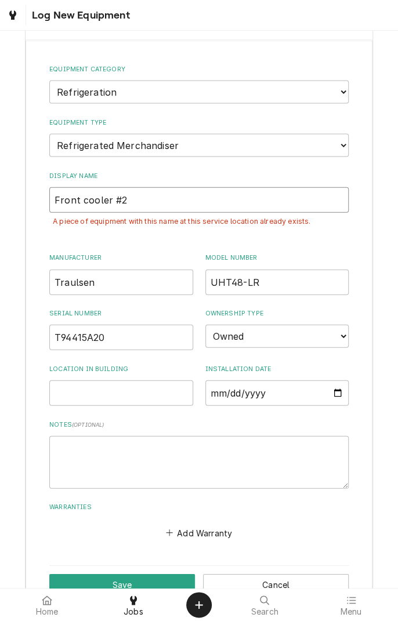
click at [284, 198] on input "Front cooler #2" at bounding box center [198, 200] width 299 height 26
type input "F"
click at [234, 142] on select "Choose equipment type... Bar Refrigeration Blast Chiller Chef Base Freezer Chef…" at bounding box center [198, 144] width 299 height 23
select select "74"
click at [49, 133] on select "Choose equipment type... Bar Refrigeration Blast Chiller Chef Base Freezer Chef…" at bounding box center [198, 144] width 299 height 23
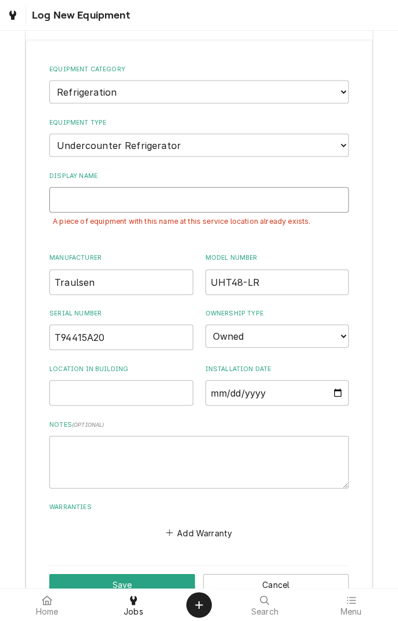
click at [239, 198] on input "Display Name" at bounding box center [198, 200] width 299 height 26
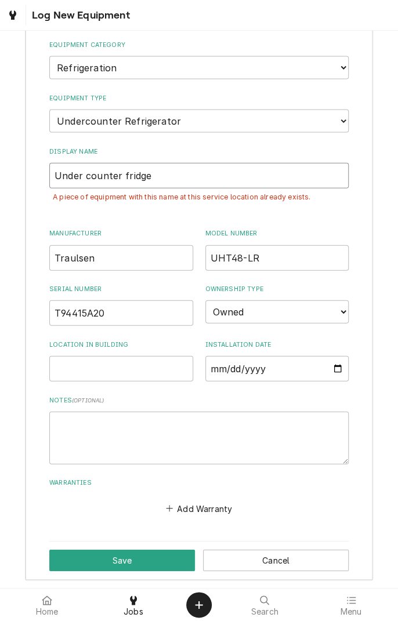
type input "Under counter fridge"
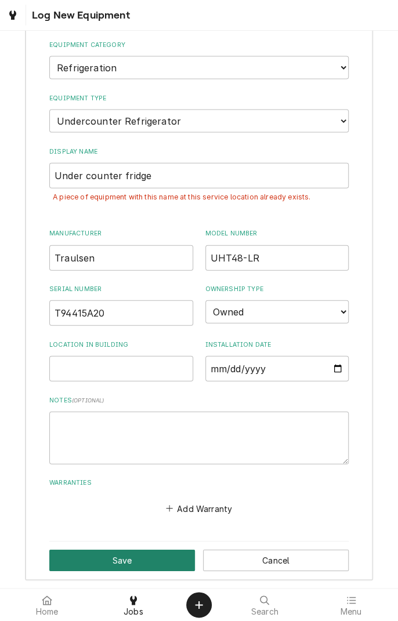
click at [142, 558] on button "Save" at bounding box center [122, 560] width 146 height 21
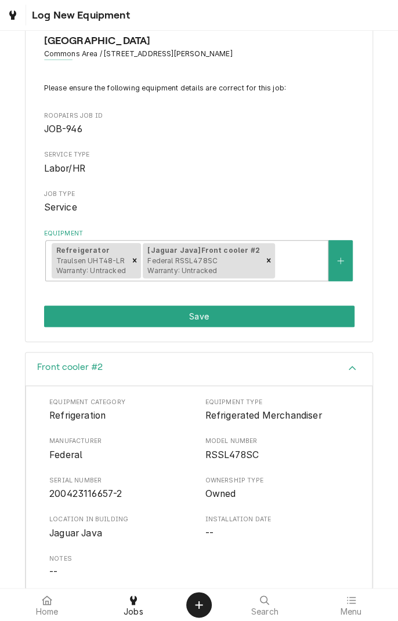
scroll to position [0, 0]
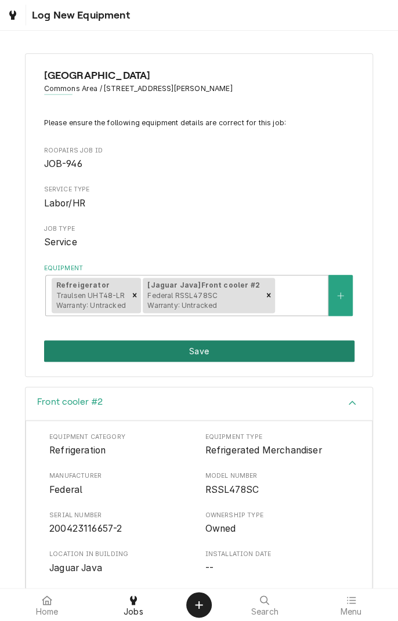
click at [325, 350] on button "Save" at bounding box center [199, 351] width 310 height 21
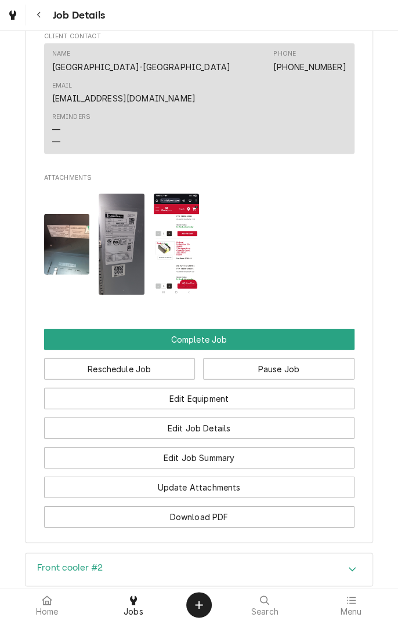
scroll to position [830, 0]
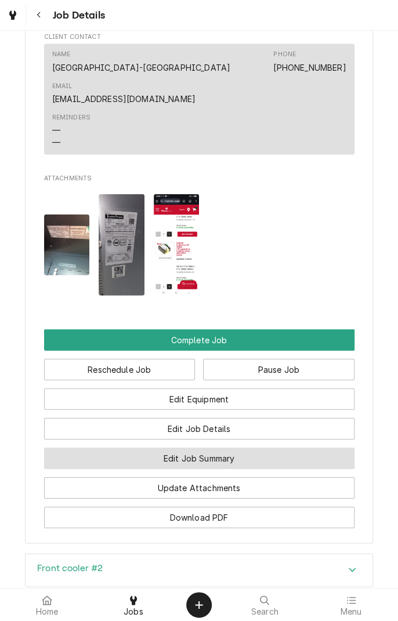
click at [239, 448] on button "Edit Job Summary" at bounding box center [199, 458] width 310 height 21
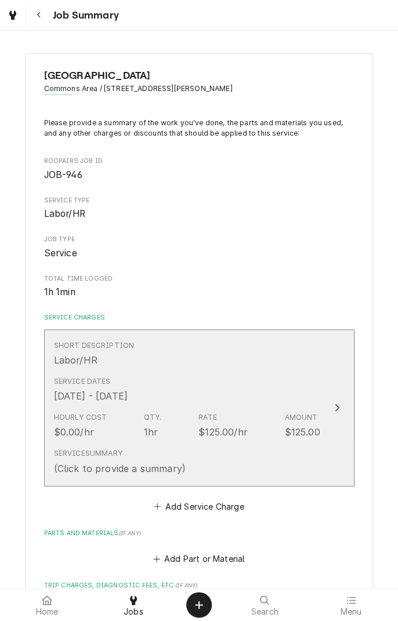
click at [328, 378] on button "Short Description Labor/HR Service Dates [DATE] - [DATE] Hourly Cost $0.00/hr Q…" at bounding box center [199, 408] width 310 height 157
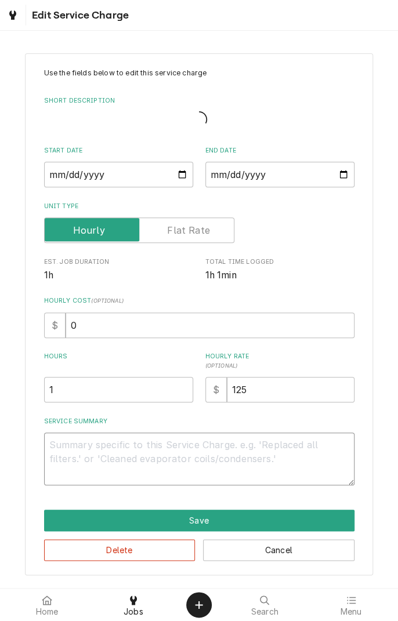
click at [234, 448] on textarea "Service Summary" at bounding box center [199, 459] width 310 height 52
type textarea "x"
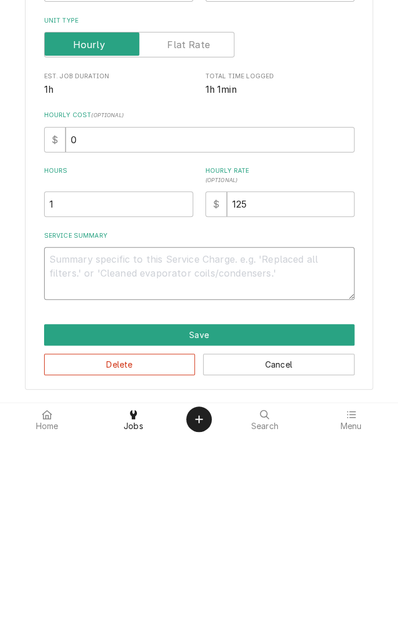
type textarea "1"
type textarea "x"
type textarea "10"
type textarea "x"
type textarea "10/"
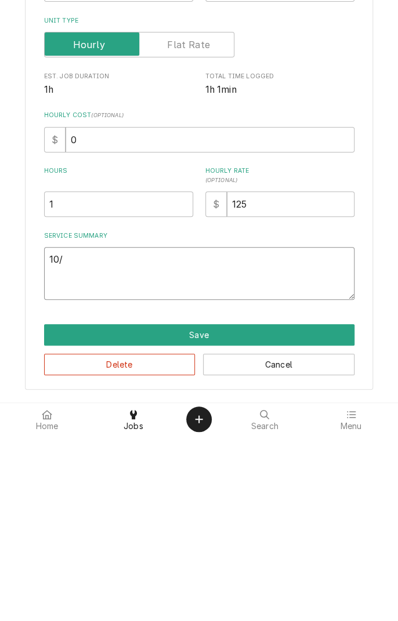
type textarea "x"
type textarea "10/7"
type textarea "x"
type textarea "10/7"
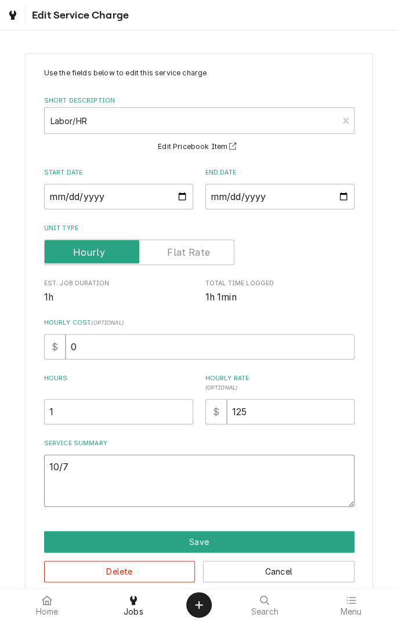
click at [245, 473] on textarea "10/7" at bounding box center [199, 481] width 310 height 52
type textarea "x"
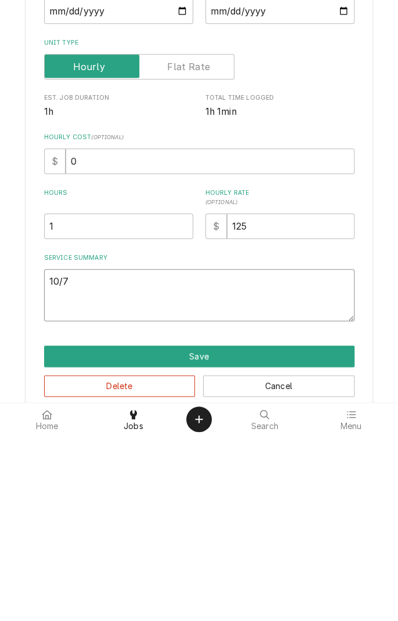
type textarea "10/7 g"
type textarea "x"
type textarea "10/7 go"
type textarea "x"
type textarea "10/7 got"
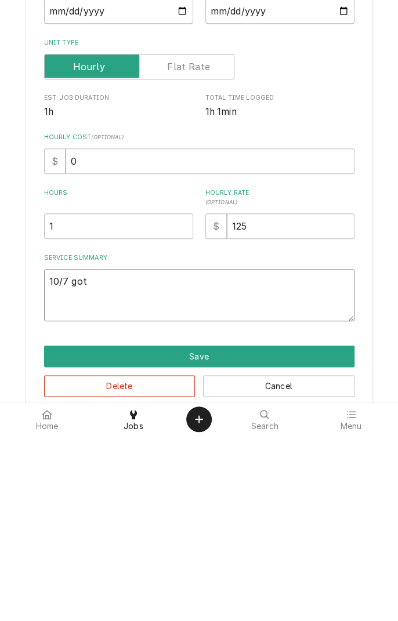
type textarea "x"
type textarea "10/7 got"
type textarea "x"
type textarea "10/7 got p"
type textarea "x"
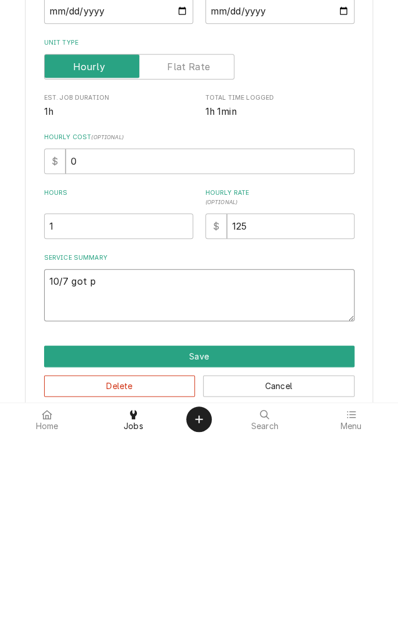
type textarea "10/7 got pr"
type textarea "x"
type textarea "10/7 got pri"
type textarea "x"
type textarea "10/7 got pric"
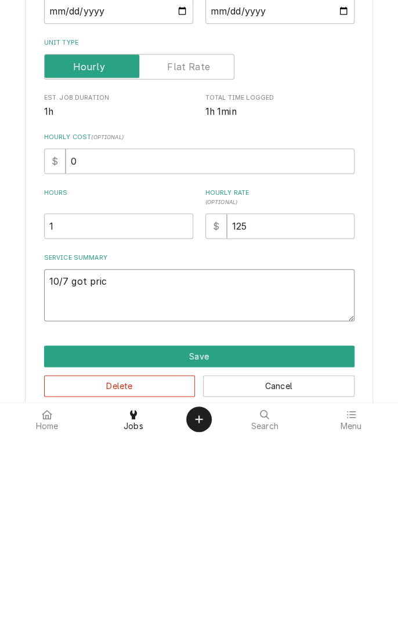
type textarea "x"
type textarea "10/7 got price"
type textarea "x"
type textarea "10/7 got price f"
type textarea "x"
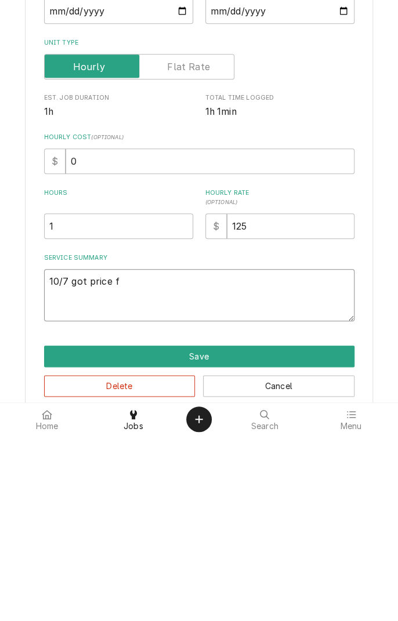
type textarea "10/7 got price fo"
type textarea "x"
type textarea "10/7 got price for"
type textarea "x"
type textarea "10/7 got price for"
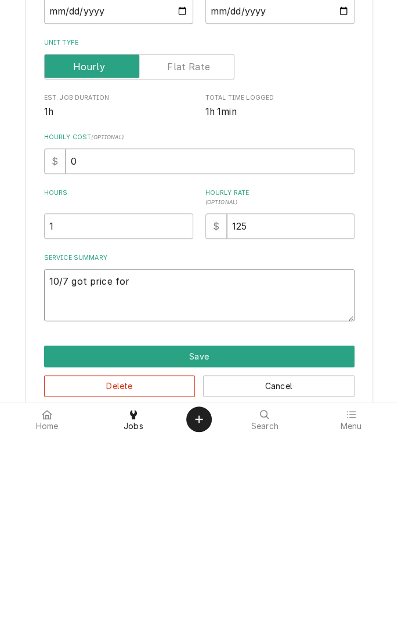
type textarea "x"
type textarea "10/7 got price for n"
type textarea "x"
type textarea "10/7 got price for ne"
type textarea "x"
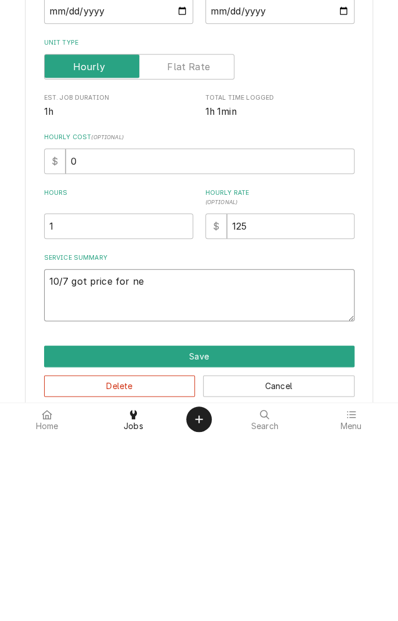
type textarea "10/7 got price for new"
type textarea "x"
type textarea "10/7 got price for new"
type textarea "x"
type textarea "10/7 got price for new c"
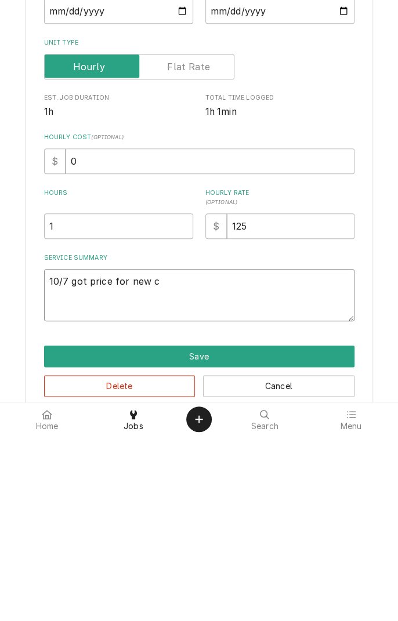
type textarea "x"
type textarea "10/7 got price for new co"
type textarea "x"
type textarea "10/7 got price for new con"
type textarea "x"
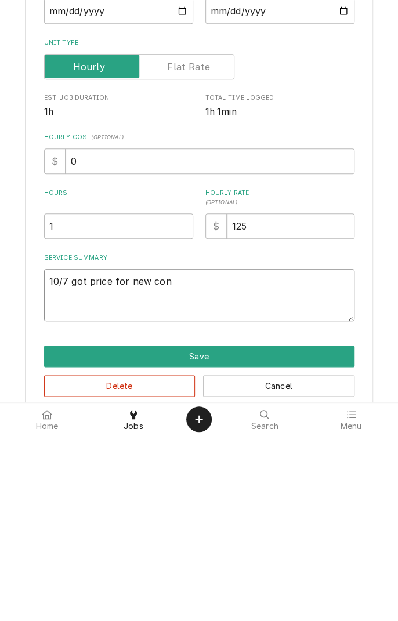
type textarea "10/7 got price for new controller"
type textarea "x"
type textarea "10/7 got price for new controller f"
type textarea "x"
type textarea "10/7 got price for new controller fo"
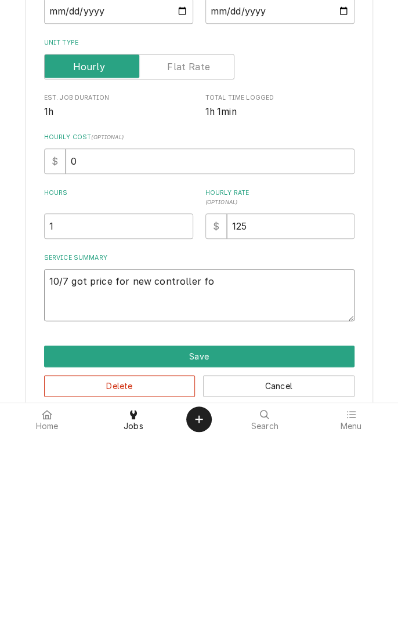
type textarea "x"
type textarea "10/7 got price for new controller for"
type textarea "x"
type textarea "10/7 got price for new controller for"
type textarea "x"
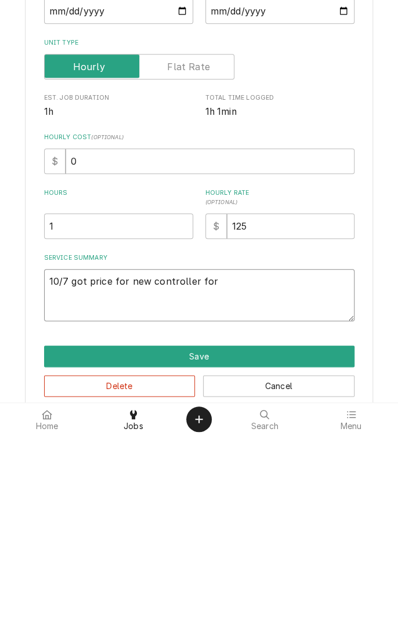
type textarea "10/7 got price for new controller for m"
type textarea "x"
type textarea "10/7 got price for new controller for me"
type textarea "x"
type textarea "10/7 got price for new controller for mer"
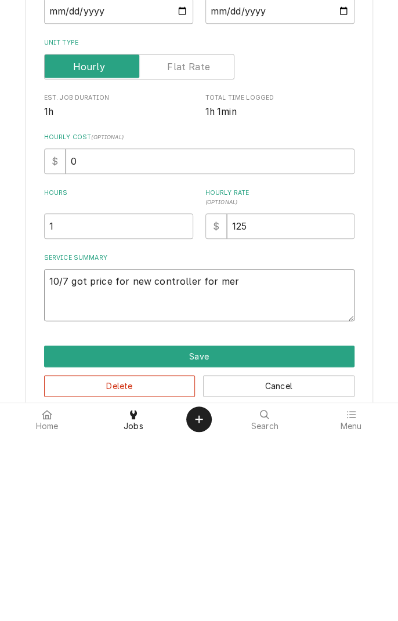
type textarea "x"
type textarea "10/7 got price for new controller for merc"
type textarea "x"
type textarea "10/7 got price for new controller for merch"
type textarea "x"
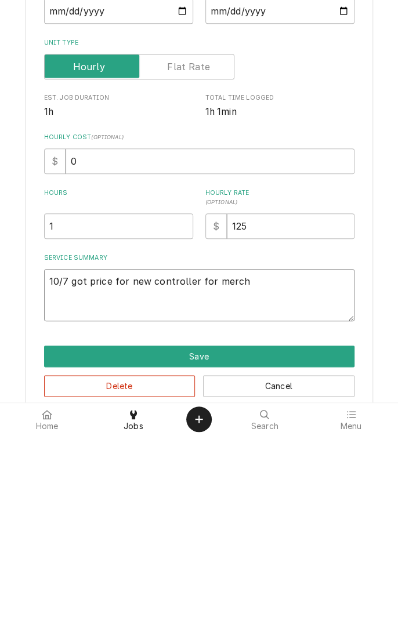
type textarea "10/7 got price for new controller for merchandise"
type textarea "x"
type textarea "10/7 got price for new controller for merchandise"
type textarea "x"
type textarea "10/7 got price for new controller for merchandis"
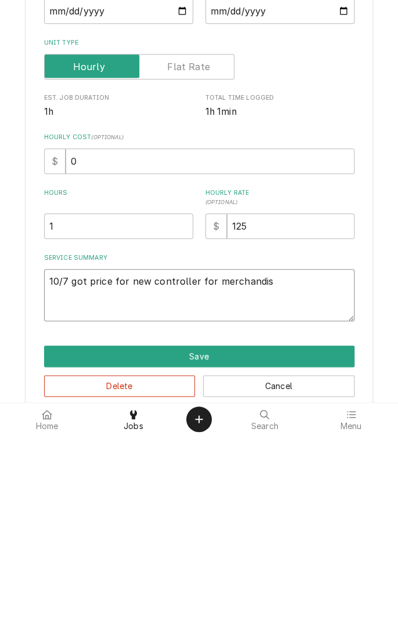
type textarea "x"
type textarea "10/7 got price for new controller for merchandiser"
type textarea "x"
type textarea "10/7 got price for new controller for merchandiser a"
type textarea "x"
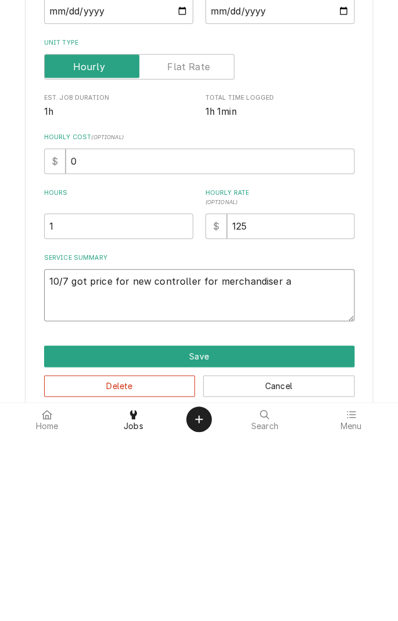
type textarea "10/7 got price for new controller for merchandiser an"
type textarea "x"
type textarea "10/7 got price for new controller for merchandiser and"
type textarea "x"
type textarea "10/7 got price for new controller for merchandiser and"
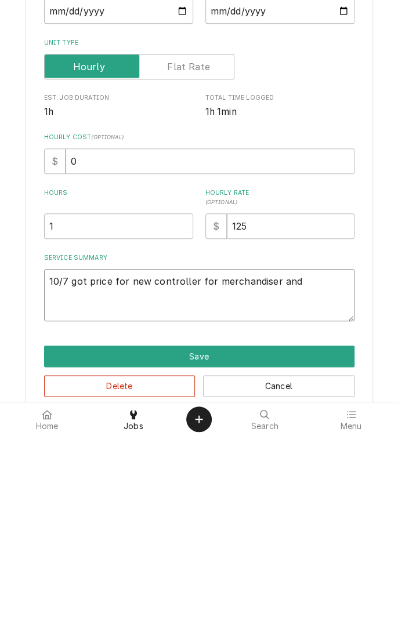
type textarea "x"
type textarea "10/7 got price for new controller for merchandiser and c"
type textarea "x"
type textarea "10/7 got price for new controller for merchandiser and co"
type textarea "x"
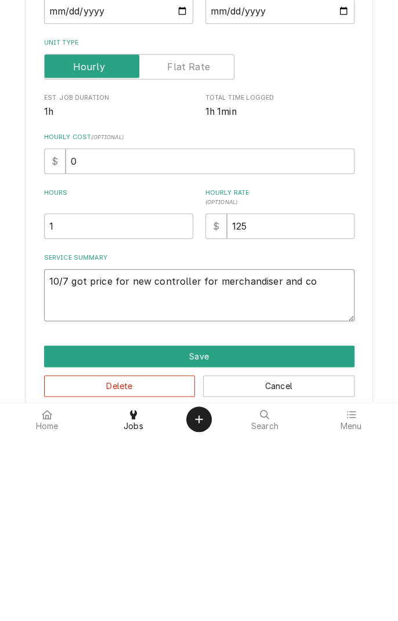
type textarea "10/7 got price for new controller for merchandiser and con"
type textarea "x"
type textarea "10/7 got price for new controller for merchandiser and conf"
type textarea "x"
type textarea "10/7 got price for new controller for merchandiser and confirmed"
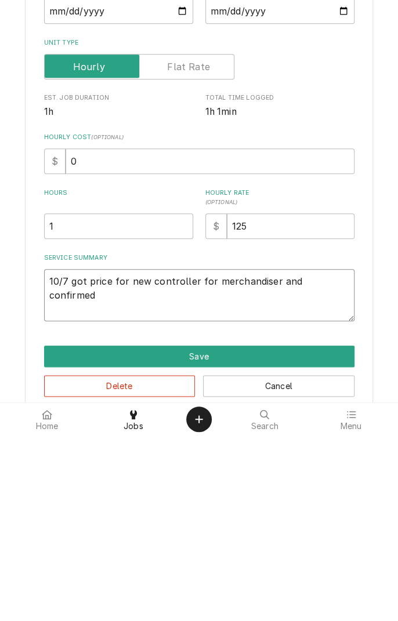
type textarea "x"
type textarea "10/7 got price for new controller for merchandiser and confirmed w"
type textarea "x"
type textarea "10/7 got price for new controller for merchandiser and confirmed wi"
type textarea "x"
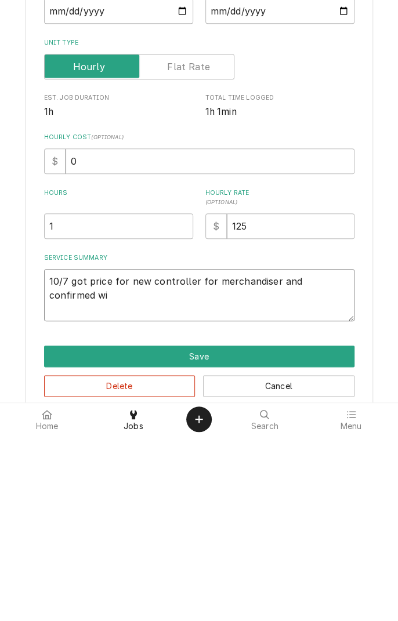
type textarea "10/7 got price for new controller for merchandiser and confirmed wit"
type textarea "x"
type textarea "10/7 got price for new controller for merchandiser and confirmed with"
type textarea "x"
type textarea "10/7 got price for new controller for merchandiser and confirmed with"
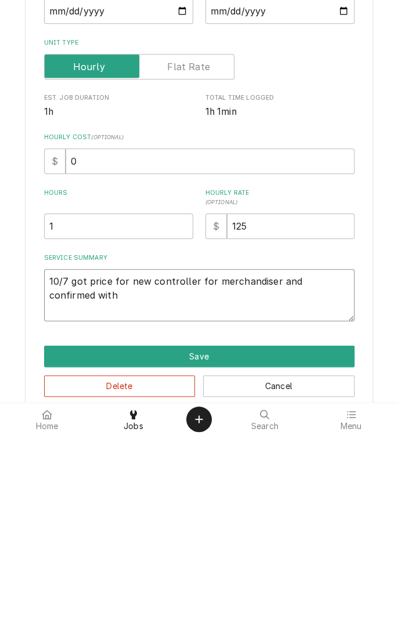
type textarea "x"
type textarea "10/7 got price for new controller for merchandiser and confirmed with f"
type textarea "x"
type textarea "10/7 got price for new controller for merchandiser and confirmed with fe"
type textarea "x"
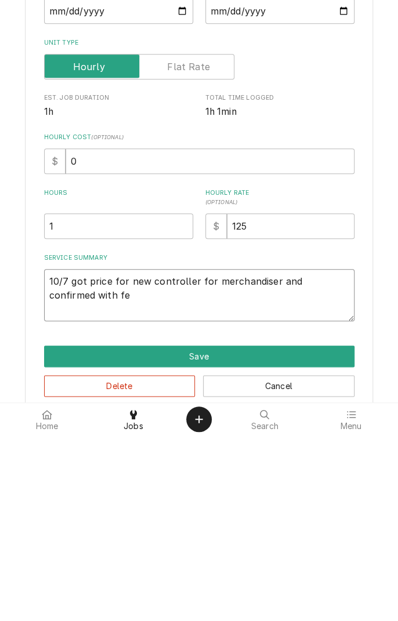
type textarea "10/7 got price for new controller for merchandiser and confirmed with f"
type textarea "x"
type textarea "10/7 got price for new controller for merchandiser and confirmed with"
type textarea "x"
type textarea "10/7 got price for new controller for merchandiser and confirmed with F"
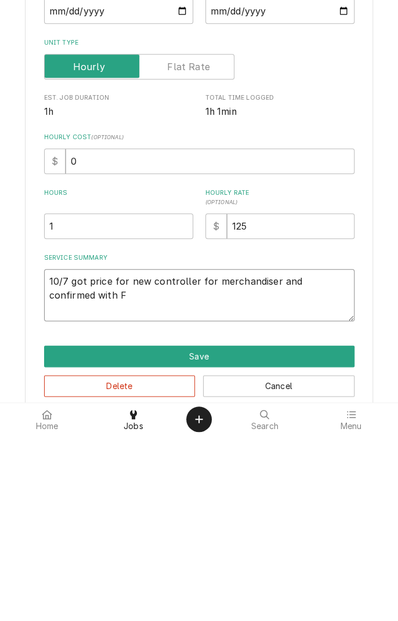
type textarea "x"
type textarea "10/7 got price for new controller for merchandiser and confirmed with Fe"
type textarea "x"
type textarea "10/7 got price for new controller for merchandiser and confirmed with Fed"
type textarea "x"
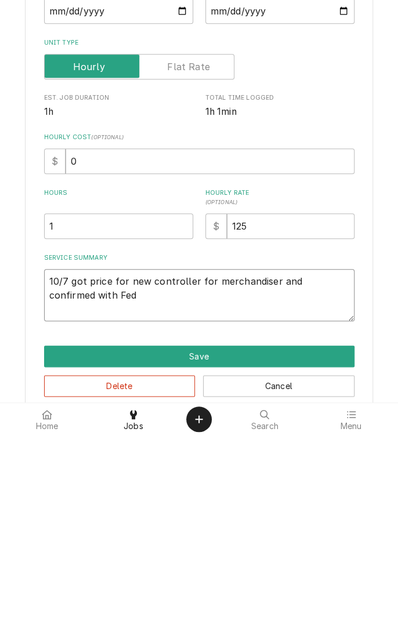
type textarea "10/7 got price for new controller for merchandiser and confirmed with Fede"
type textarea "x"
type textarea "10/7 got price for new controller for merchandiser and confirmed with Feder"
type textarea "x"
type textarea "10/7 got price for new controller for merchandiser and confirmed with Federal"
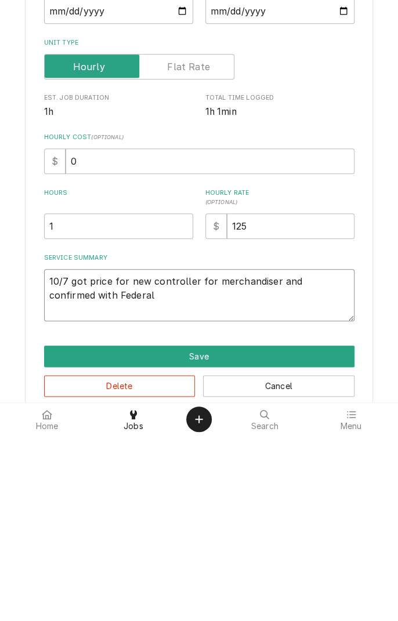
type textarea "x"
type textarea "10/7 got price for new controller for merchandiser and confirmed with Federal I"
type textarea "x"
type textarea "10/7 got price for new controller for merchandiser and confirmed with Federal In"
type textarea "x"
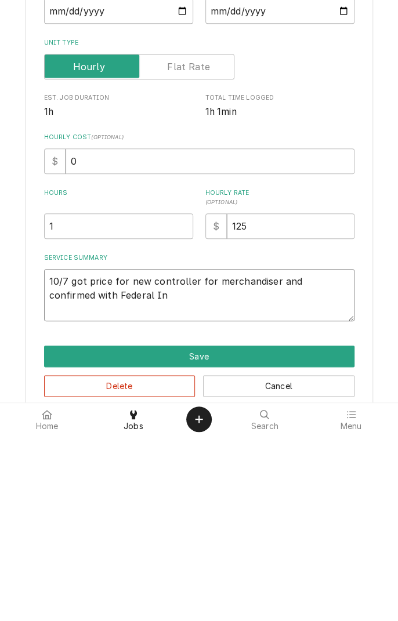
type textarea "10/7 got price for new controller for merchandiser and confirmed with Federal I…"
type textarea "x"
type textarea "10/7 got price for new controller for merchandiser and confirmed with Federal I…"
type textarea "x"
type textarea "10/7 got price for new controller for merchandiser and confirmed with Federal I…"
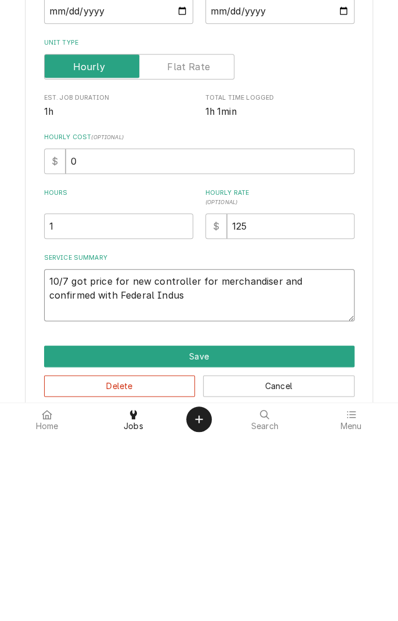
type textarea "x"
type textarea "10/7 got price for new controller for merchandiser and confirmed with Federal I…"
type textarea "x"
type textarea "10/7 got price for new controller for merchandiser and confirmed with Federal I…"
type textarea "x"
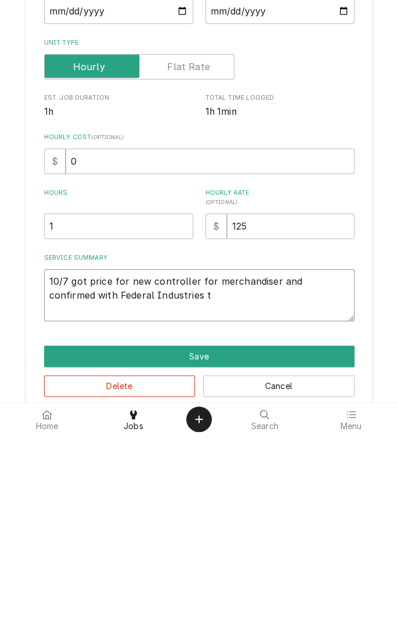
type textarea "10/7 got price for new controller for merchandiser and confirmed with Federal I…"
type textarea "x"
type textarea "10/7 got price for new controller for merchandiser and confirmed with Federal I…"
type textarea "x"
type textarea "10/7 got price for new controller for merchandiser and confirmed with Federal I…"
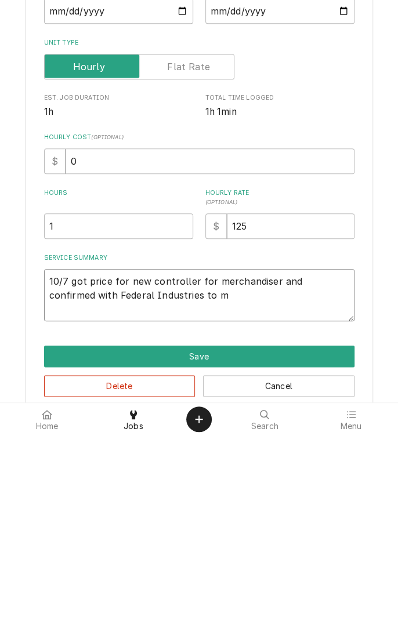
type textarea "x"
type textarea "10/7 got price for new controller for merchandiser and confirmed with Federal I…"
type textarea "x"
type textarea "10/7 got price for new controller for merchandiser and confirmed with Federal I…"
type textarea "x"
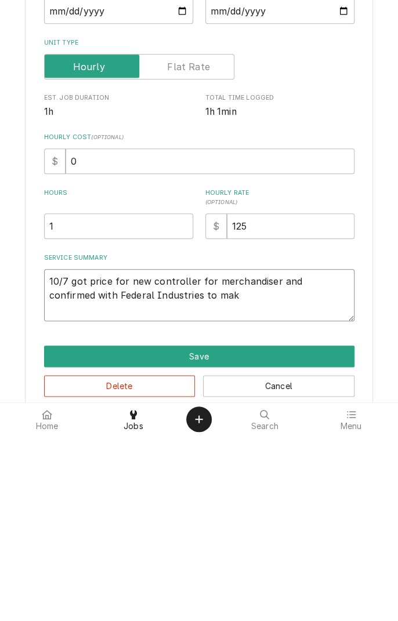
type textarea "10/7 got price for new controller for merchandiser and confirmed with Federal I…"
type textarea "x"
type textarea "10/7 got price for new controller for merchandiser and confirmed with Federal I…"
type textarea "x"
type textarea "10/7 got price for new controller for merchandiser and confirmed with Federal I…"
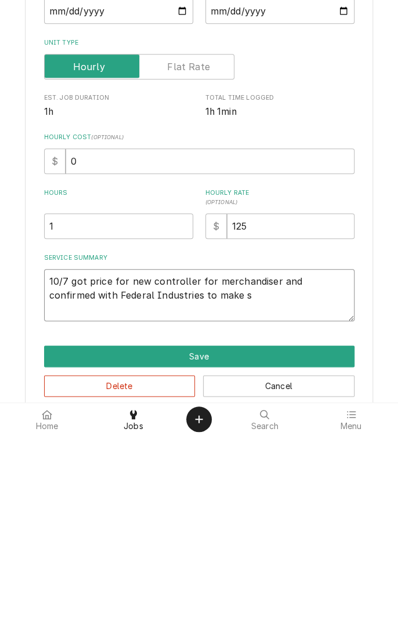
type textarea "x"
type textarea "10/7 got price for new controller for merchandiser and confirmed with Federal I…"
type textarea "x"
type textarea "10/7 got price for new controller for merchandiser and confirmed with Federal I…"
type textarea "x"
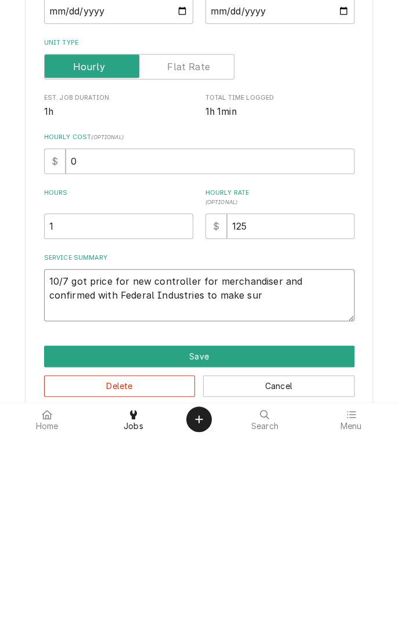
type textarea "10/7 got price for new controller for merchandiser and confirmed with Federal I…"
type textarea "x"
type textarea "10/7 got price for new controller for merchandiser and confirmed with Federal I…"
type textarea "x"
type textarea "10/7 got price for new controller for merchandiser and confirmed with Federal I…"
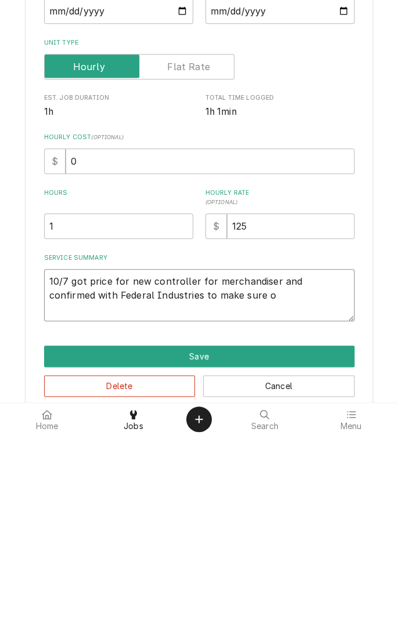
type textarea "x"
type textarea "10/7 got price for new controller for merchandiser and confirmed with Federal I…"
type textarea "x"
type textarea "10/7 got price for new controller for merchandiser and confirmed with Federal I…"
type textarea "x"
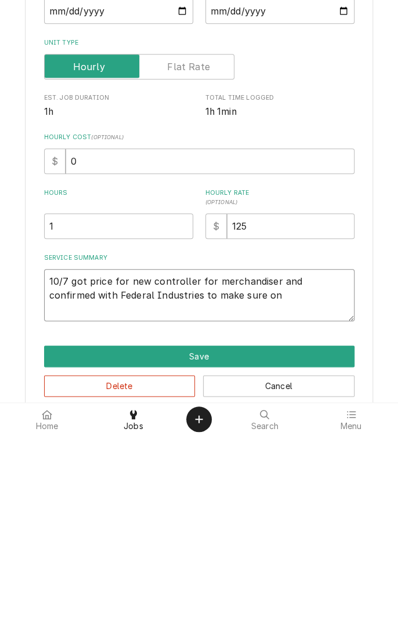
type textarea "10/7 got price for new controller for merchandiser and confirmed with Federal I…"
type textarea "x"
type textarea "10/7 got price for new controller for merchandiser and confirmed with Federal I…"
type textarea "x"
type textarea "10/7 got price for new controller for merchandiser and confirmed with Federal I…"
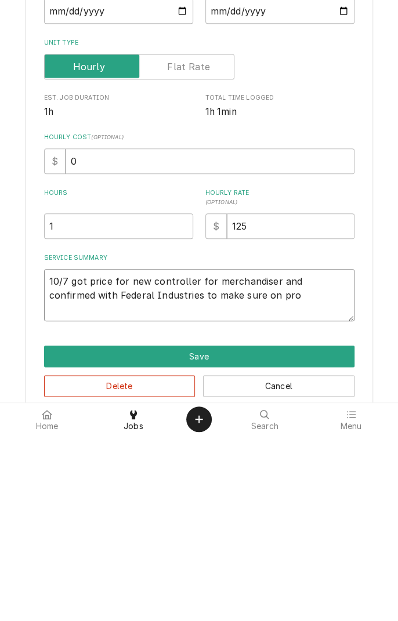
type textarea "x"
type textarea "10/7 got price for new controller for merchandiser and confirmed with Federal I…"
type textarea "x"
type textarea "10/7 got price for new controller for merchandiser and confirmed with Federal I…"
type textarea "x"
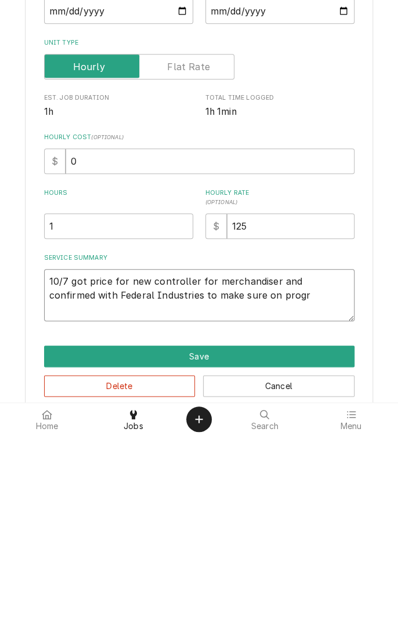
type textarea "10/7 got price for new controller for merchandiser and confirmed with Federal I…"
type textarea "x"
type textarea "10/7 got price for new controller for merchandiser and confirmed with Federal I…"
type textarea "x"
type textarea "10/7 got price for new controller for merchandiser and confirmed with Federal I…"
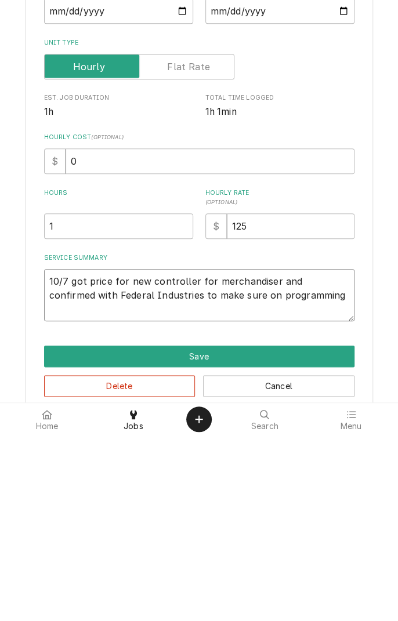
type textarea "x"
type textarea "10/7 got price for new controller for merchandiser and confirmed with Federal I…"
type textarea "x"
type textarea "10/7 got price for new controller for merchandiser and confirmed with Federal I…"
type textarea "x"
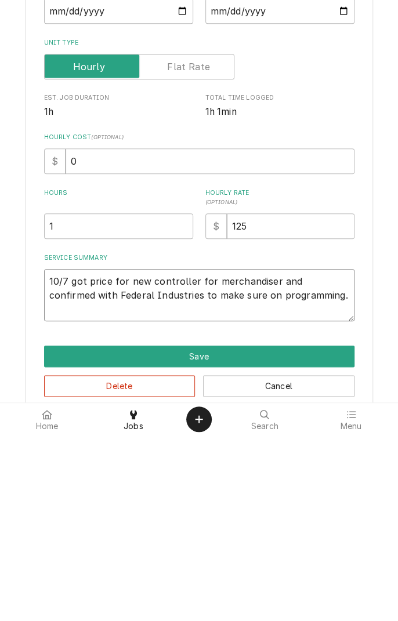
type textarea "10/7 got price for new controller for merchandiser and confirmed with Federal I…"
type textarea "x"
type textarea "10/7 got price for new controller for merchandiser and confirmed with Federal I…"
type textarea "x"
type textarea "10/7 got price for new controller for merchandiser and confirmed with Federal I…"
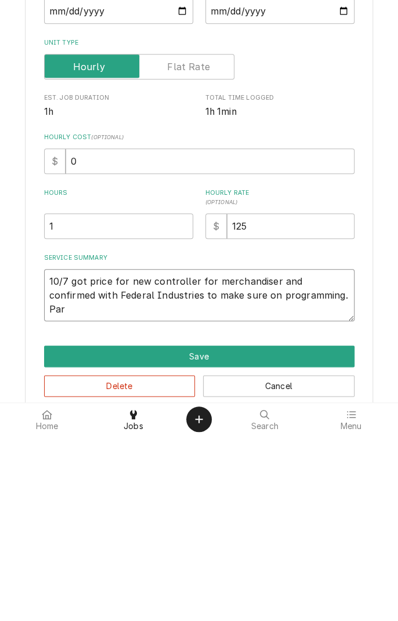
type textarea "x"
type textarea "10/7 got price for new controller for merchandiser and confirmed with Federal I…"
type textarea "x"
type textarea "10/7 got price for new controller for merchandiser and confirmed with Federal I…"
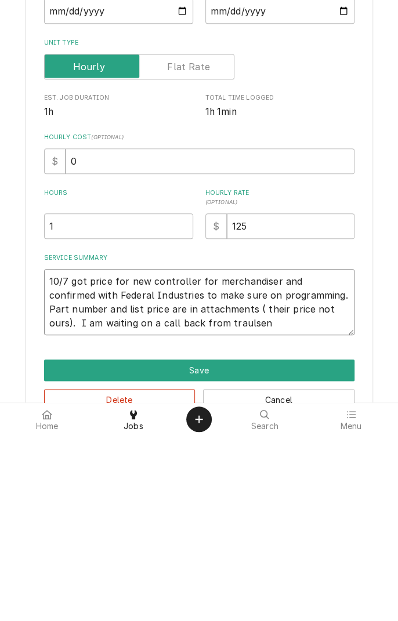
click at [195, 509] on textarea "10/7 got price for new controller for merchandiser and confirmed with Federal I…" at bounding box center [199, 488] width 310 height 66
click at [254, 511] on textarea "10/7 got price for new controller for merchandiser and confirmed with Federal I…" at bounding box center [199, 488] width 310 height 66
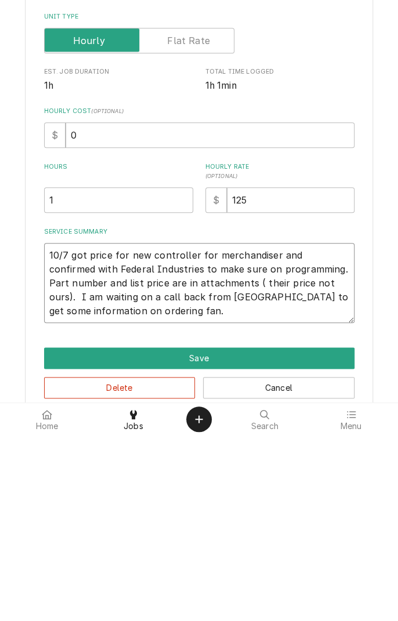
scroll to position [47, 0]
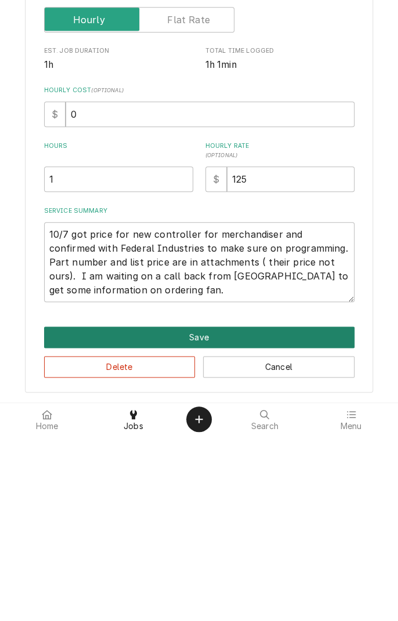
click at [276, 520] on button "Save" at bounding box center [199, 522] width 310 height 21
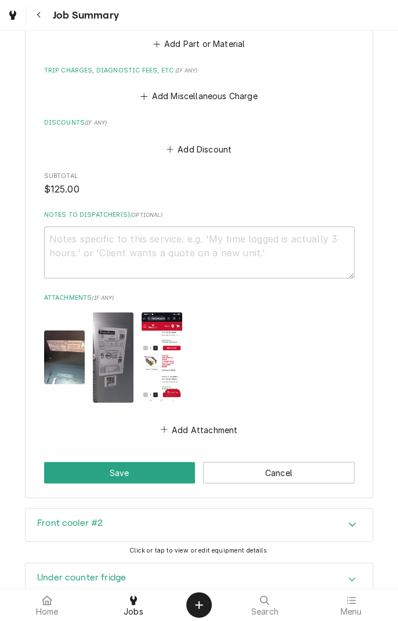
scroll to position [653, 0]
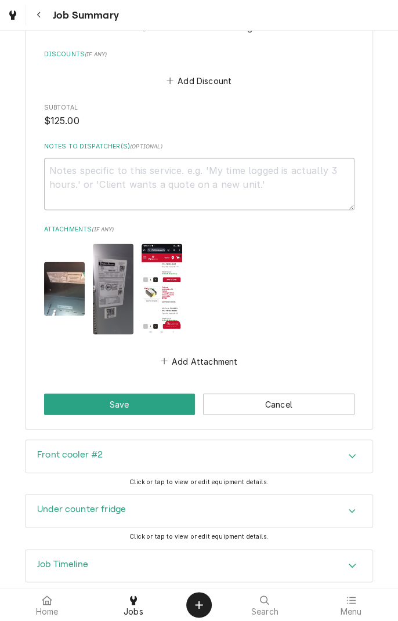
click at [158, 395] on button "Save" at bounding box center [119, 403] width 151 height 21
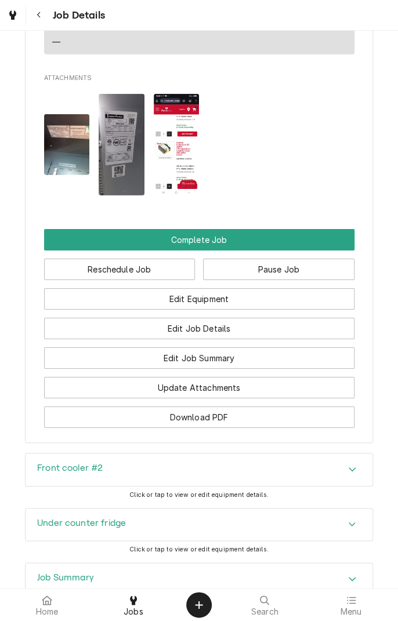
scroll to position [1073, 0]
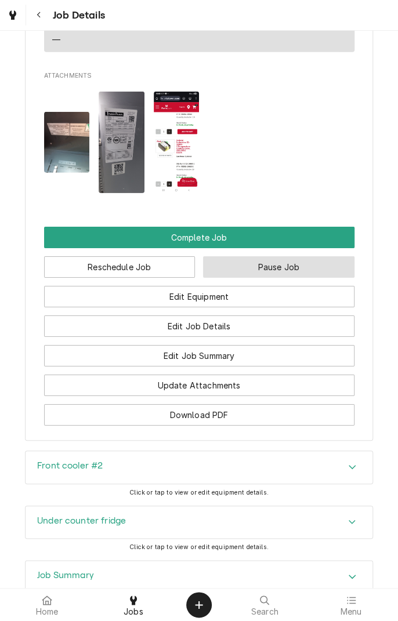
click at [285, 256] on button "Pause Job" at bounding box center [278, 266] width 151 height 21
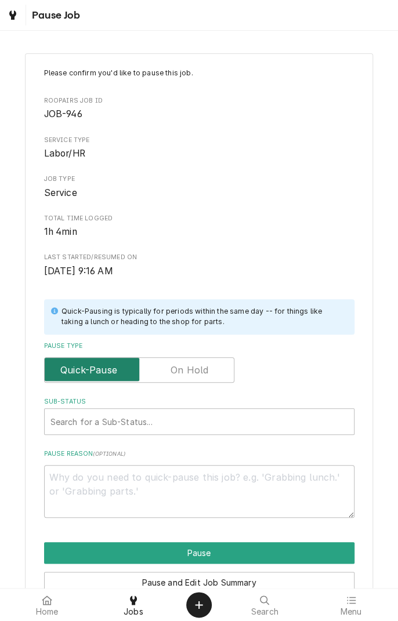
click at [207, 378] on input "Pause Type" at bounding box center [139, 370] width 180 height 26
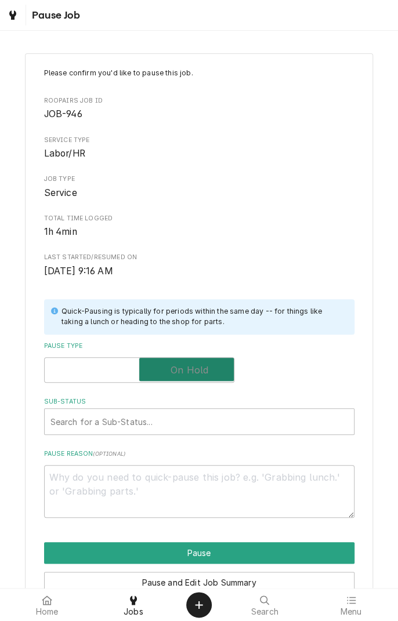
checkbox input "true"
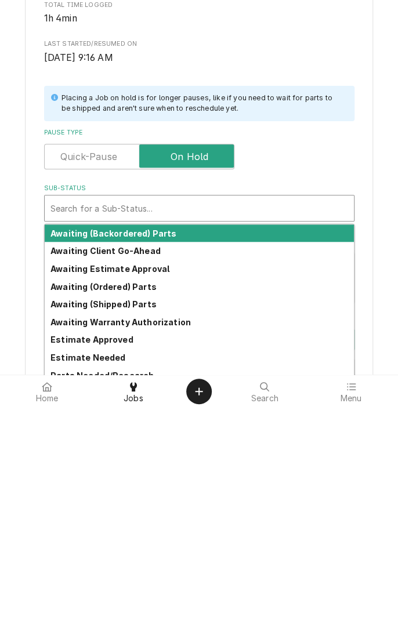
click at [153, 486] on strong "Awaiting Estimate Approval" at bounding box center [109, 482] width 119 height 10
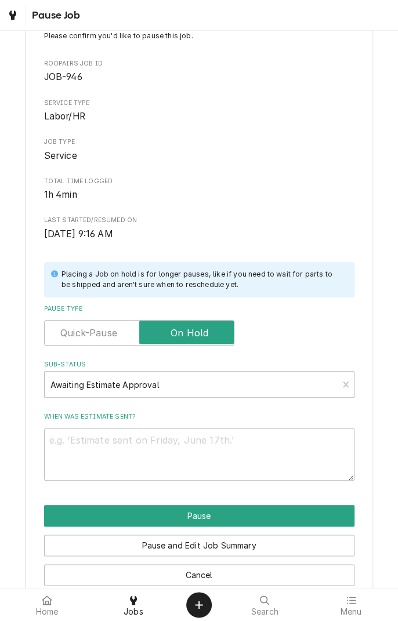
scroll to position [59, 0]
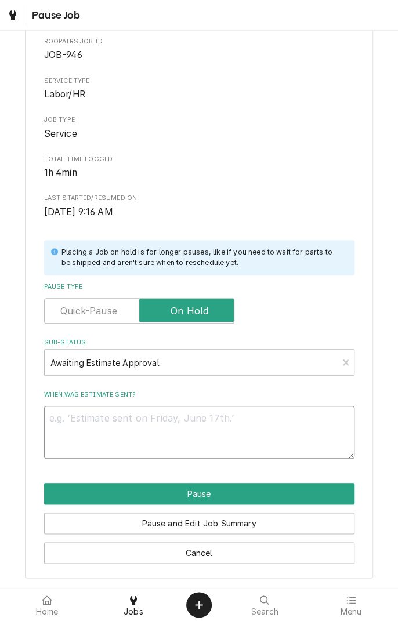
click at [229, 424] on textarea "When was estimate sent?" at bounding box center [199, 432] width 310 height 52
type textarea "x"
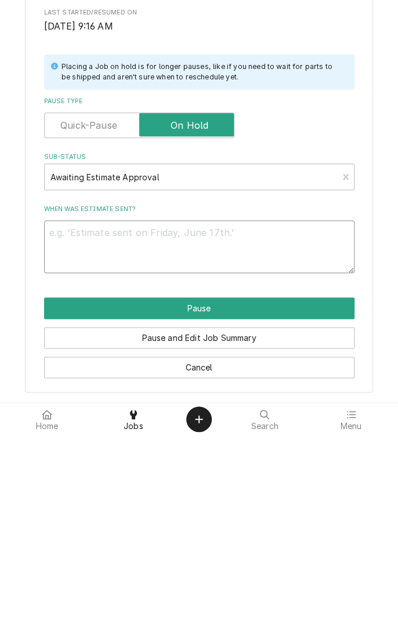
type textarea "W"
type textarea "x"
type textarea "Wo"
type textarea "x"
type textarea "Working"
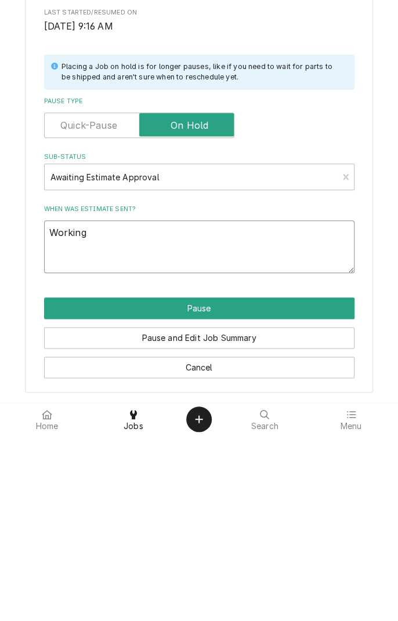
type textarea "x"
type textarea "Working o"
type textarea "x"
type textarea "Working on"
type textarea "x"
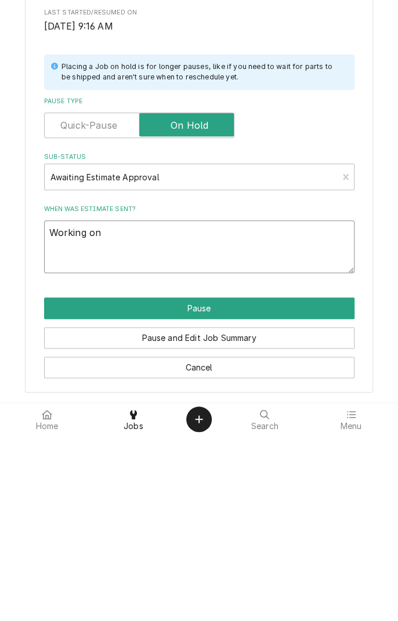
type textarea "Working on"
type textarea "x"
type textarea "Working on i"
type textarea "x"
type textarea "Working on it"
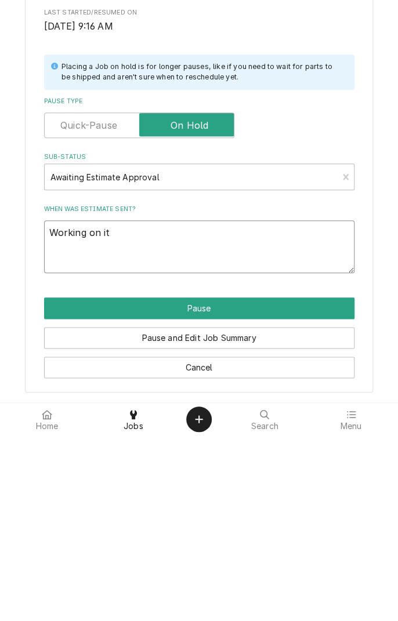
type textarea "x"
type textarea "Working on it"
type textarea "x"
type textarea "Working on it 1"
type textarea "x"
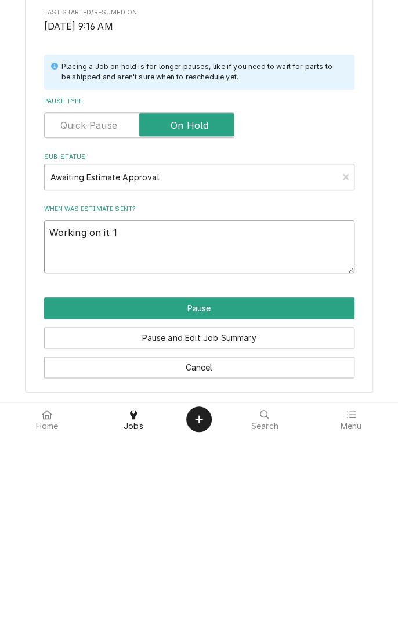
type textarea "Working on it 10"
type textarea "x"
type textarea "Working on it 10/"
type textarea "x"
type textarea "Working on it 10/7"
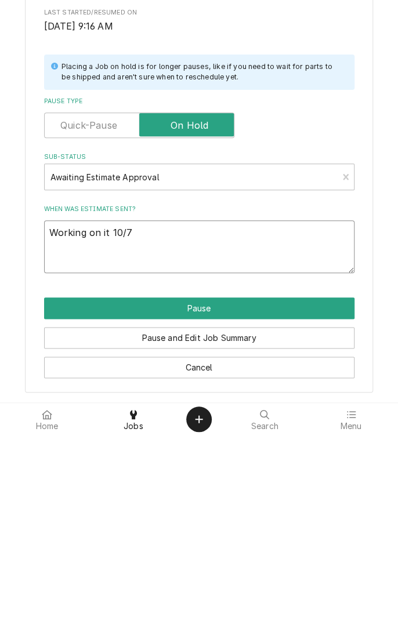
type textarea "x"
type textarea "Working on it 10/7"
click at [274, 494] on button "Pause" at bounding box center [199, 493] width 310 height 21
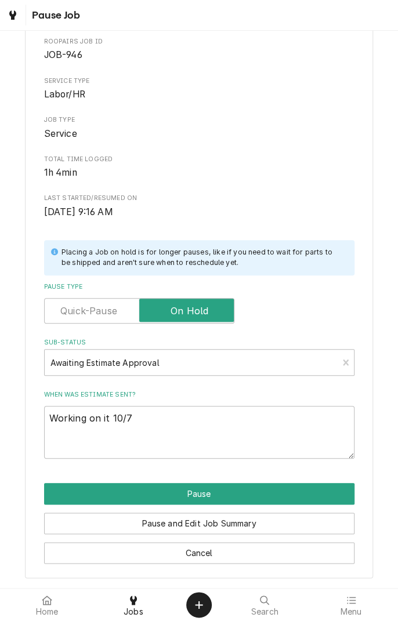
type textarea "x"
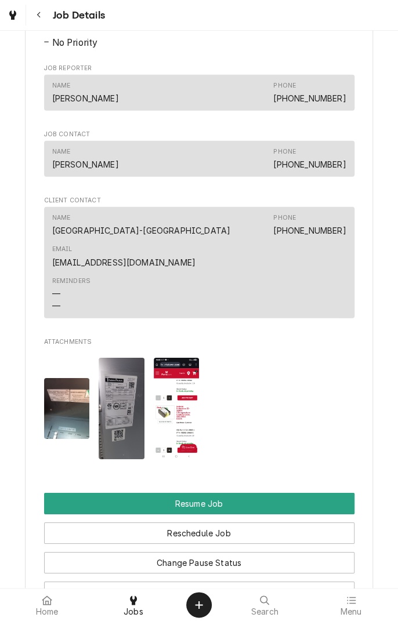
scroll to position [893, 0]
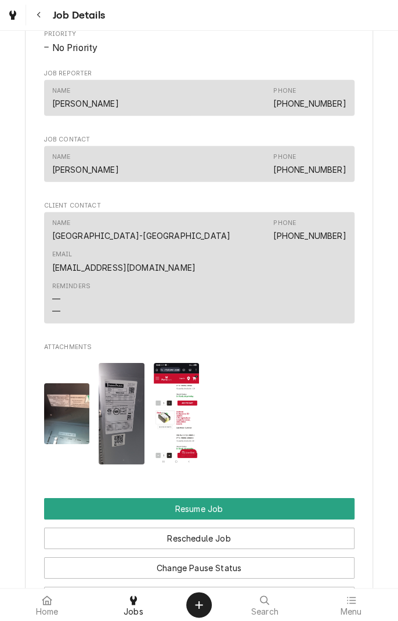
click at [185, 391] on img "Attachments" at bounding box center [177, 414] width 46 height 102
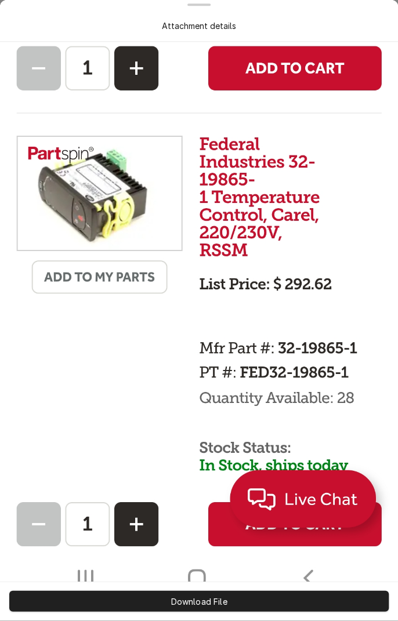
scroll to position [360, 0]
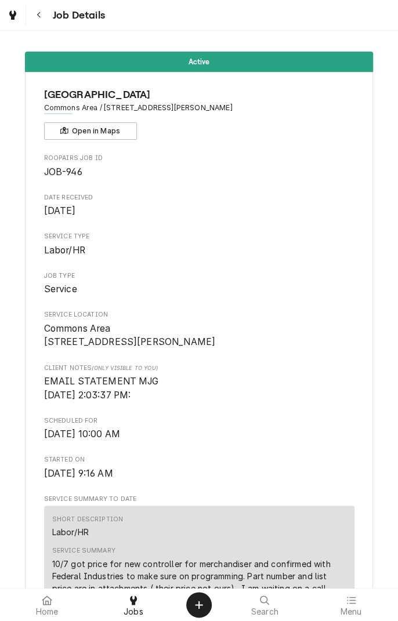
click at [41, 16] on icon "Navigate back" at bounding box center [39, 15] width 5 height 8
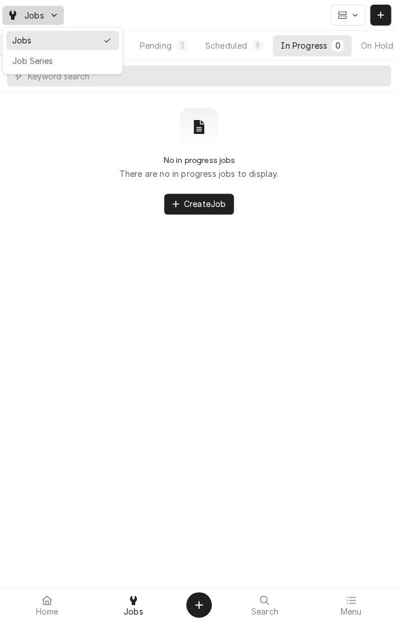
click at [200, 15] on html "Jobs All Open 30 Pending 3 Scheduled 9 In Progress 0 On Hold 12 Completed 6 No …" at bounding box center [199, 310] width 398 height 621
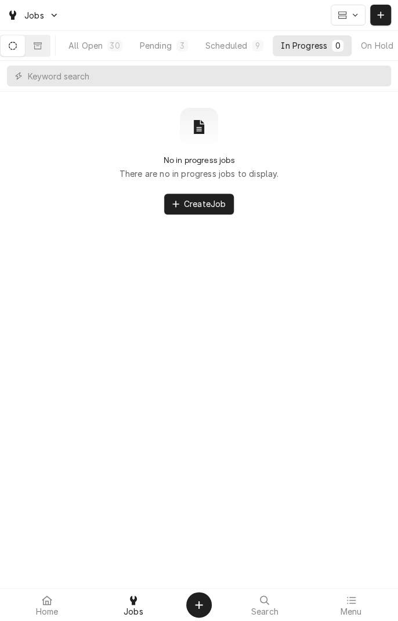
click at [246, 47] on div "Scheduled" at bounding box center [226, 45] width 42 height 12
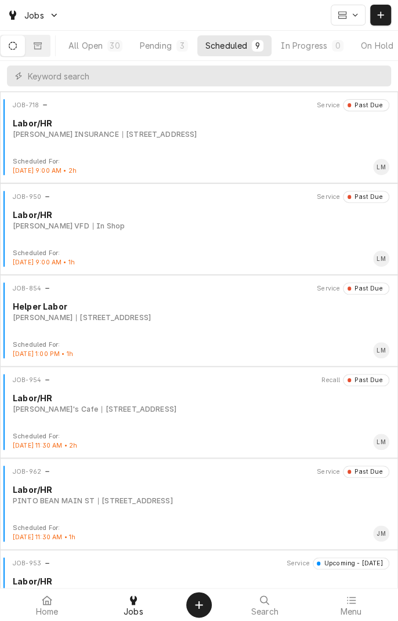
scroll to position [0, 110]
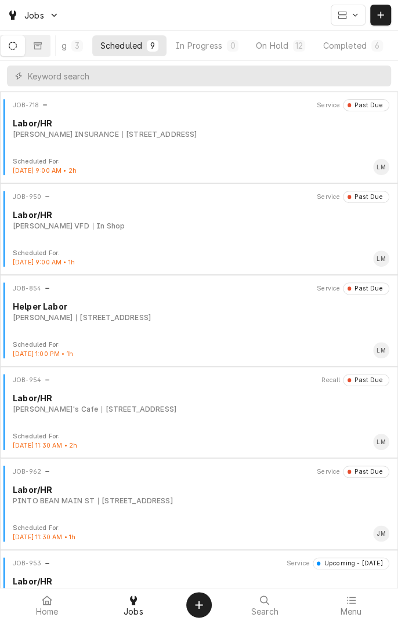
click at [283, 47] on div "On Hold" at bounding box center [272, 45] width 32 height 12
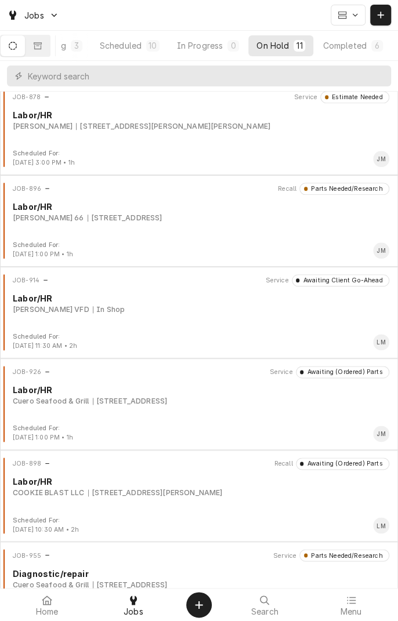
scroll to position [0, 0]
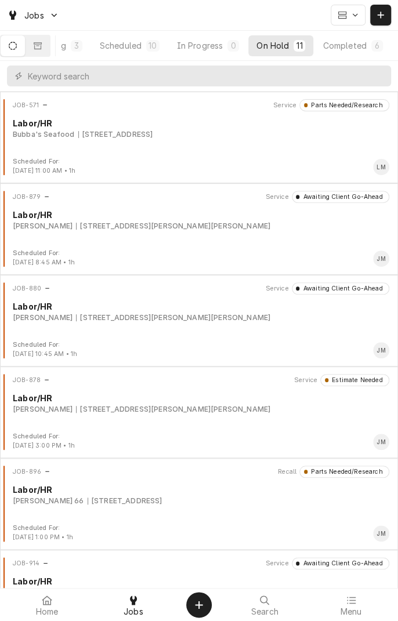
click at [17, 19] on div "Dynamic Content Wrapper" at bounding box center [13, 15] width 12 height 14
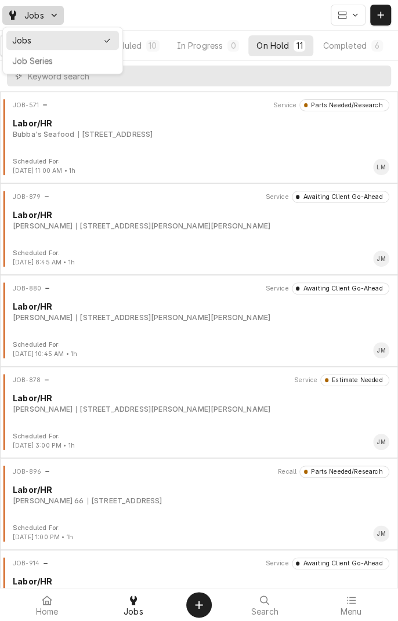
click at [20, 19] on html "Jobs All Open 30 Pending 3 Scheduled 10 In Progress 0 On Hold 11 Completed 6 JO…" at bounding box center [199, 310] width 398 height 621
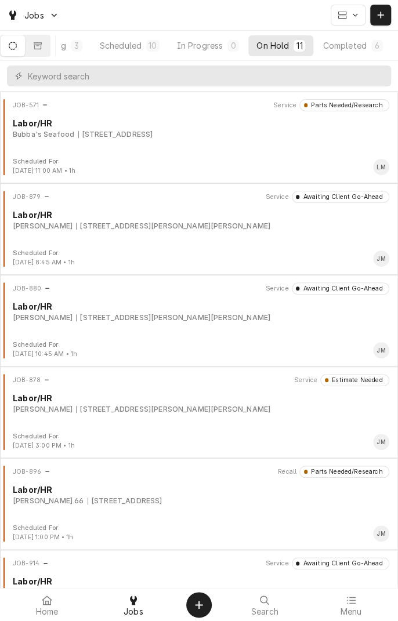
click at [122, 49] on div "Scheduled" at bounding box center [121, 45] width 42 height 12
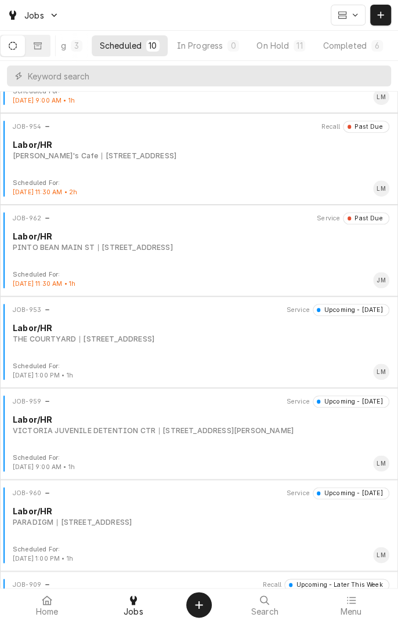
scroll to position [161, 0]
click at [236, 268] on div "JOB-962 Service Past Due Labor/HR PINTO BEAN MAIN ST 1604 Houston Hwy, Victoria…" at bounding box center [199, 243] width 389 height 58
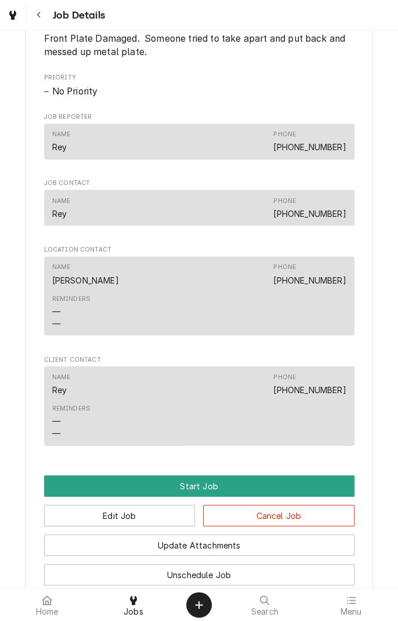
scroll to position [541, 0]
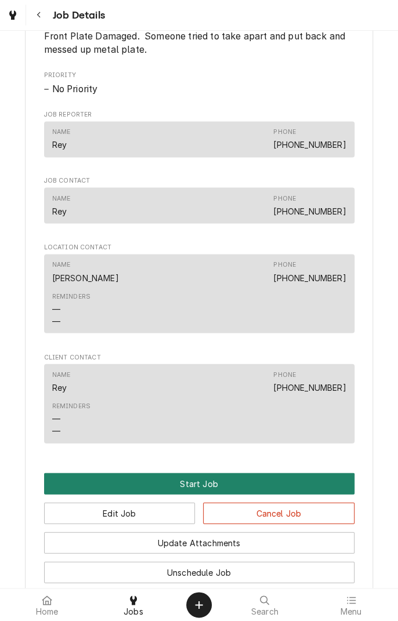
click at [228, 494] on button "Start Job" at bounding box center [199, 483] width 310 height 21
